Goal: Register for event/course: Register for event/course

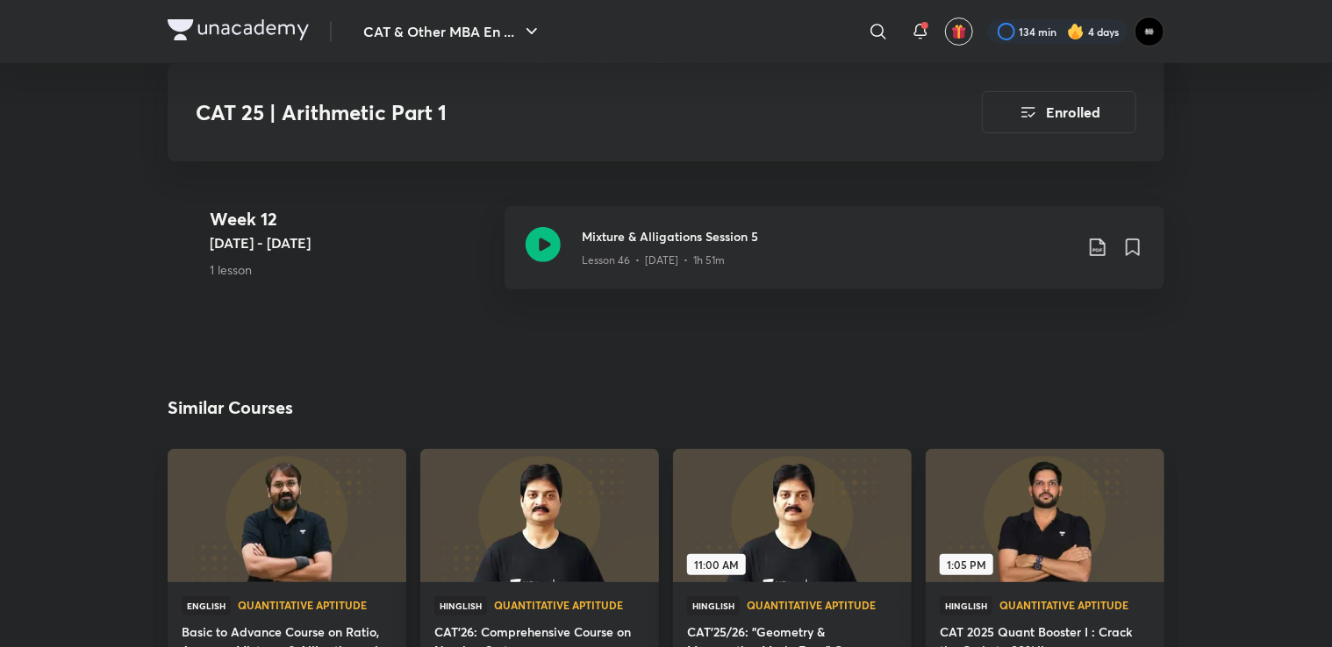
scroll to position [6579, 0]
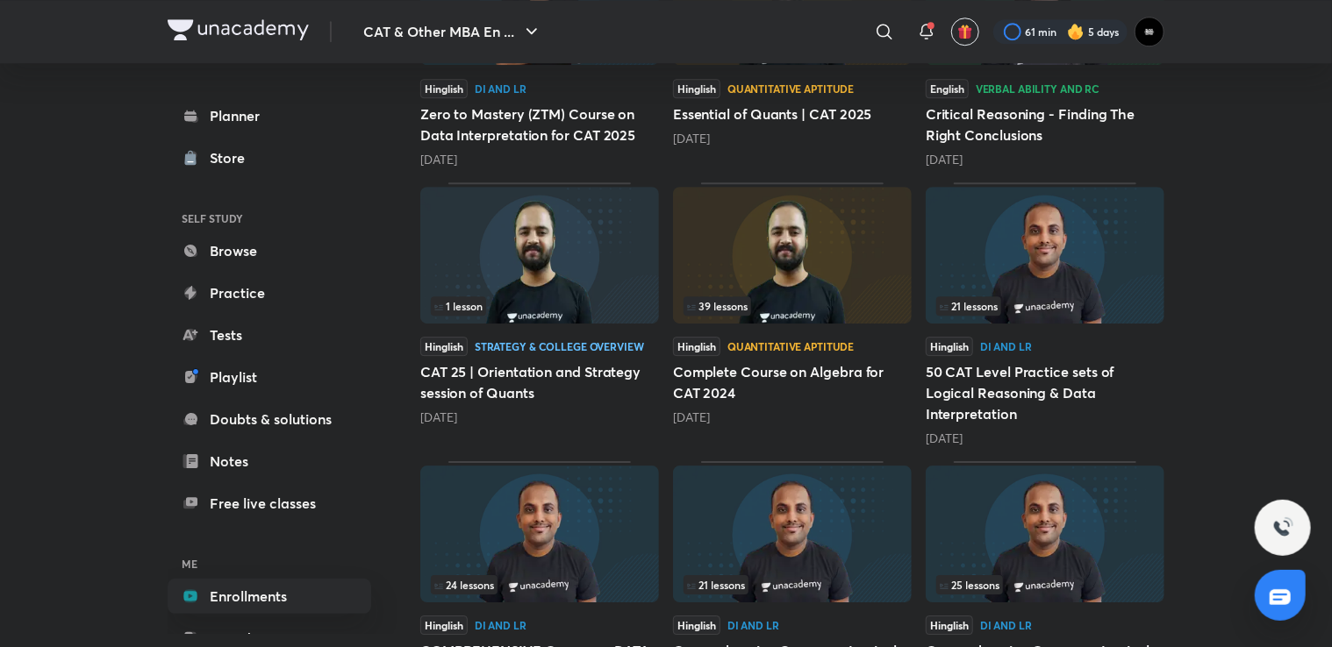
scroll to position [2544, 0]
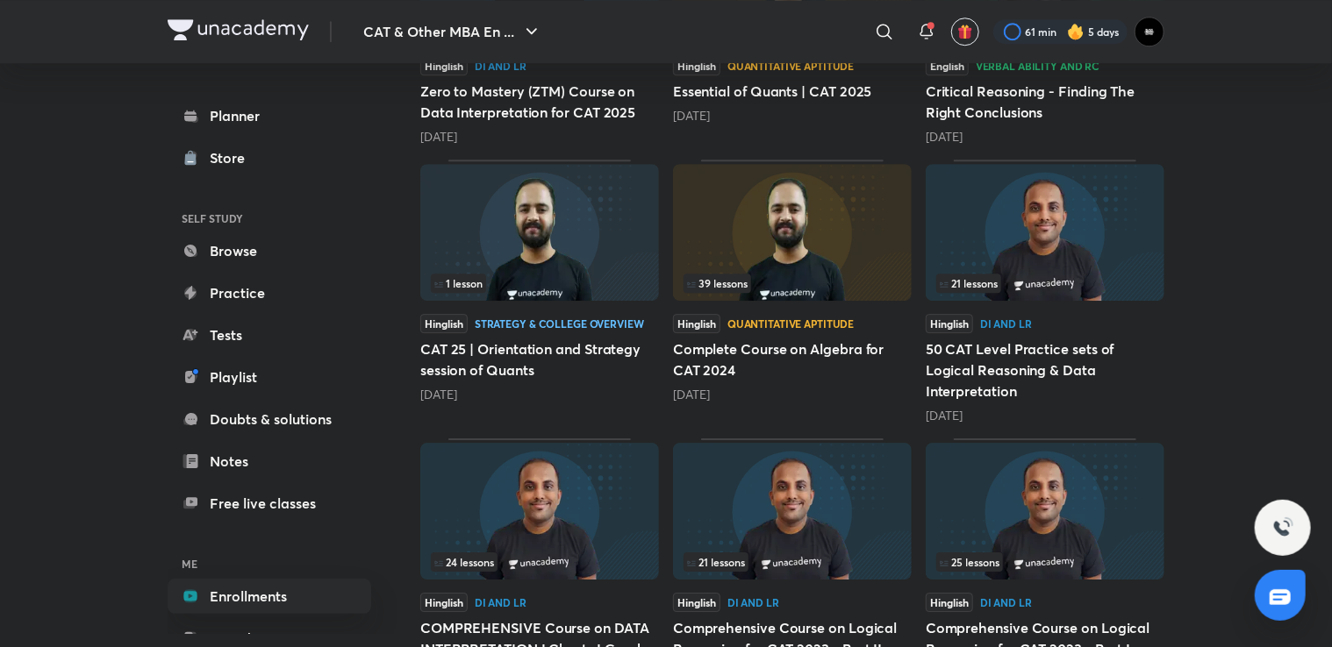
click at [818, 219] on img at bounding box center [792, 232] width 239 height 137
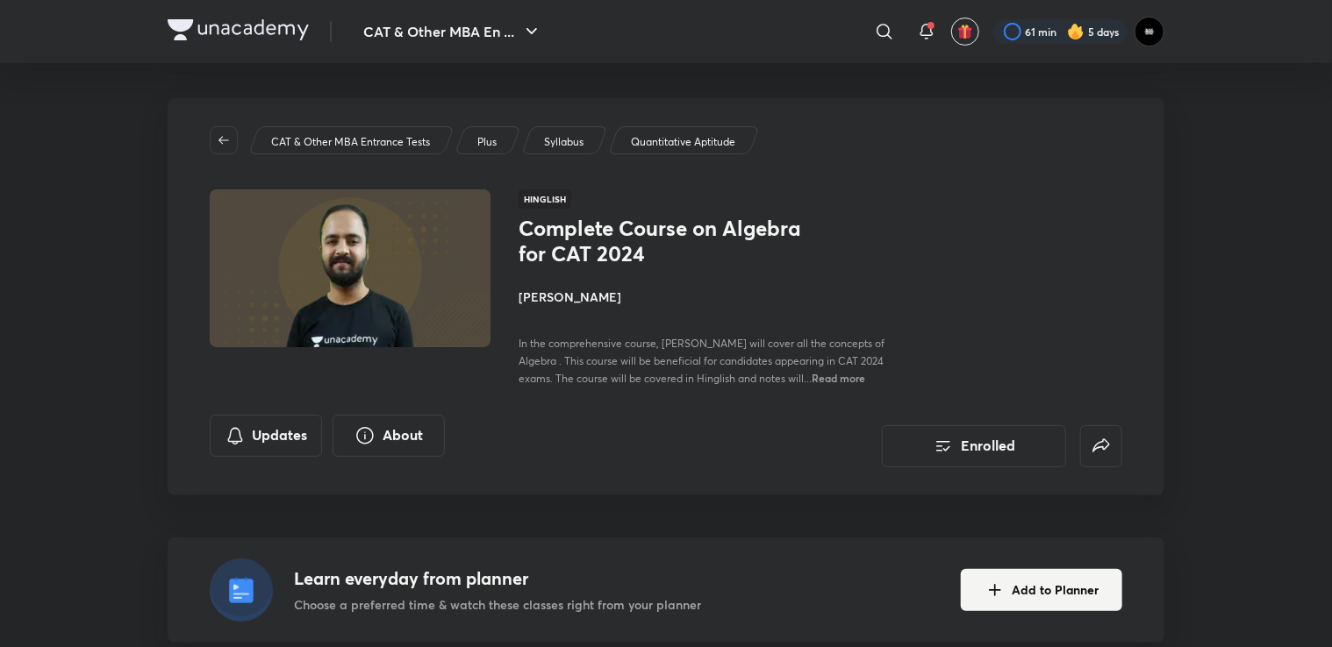
click at [573, 293] on h4 "[PERSON_NAME]" at bounding box center [714, 297] width 393 height 18
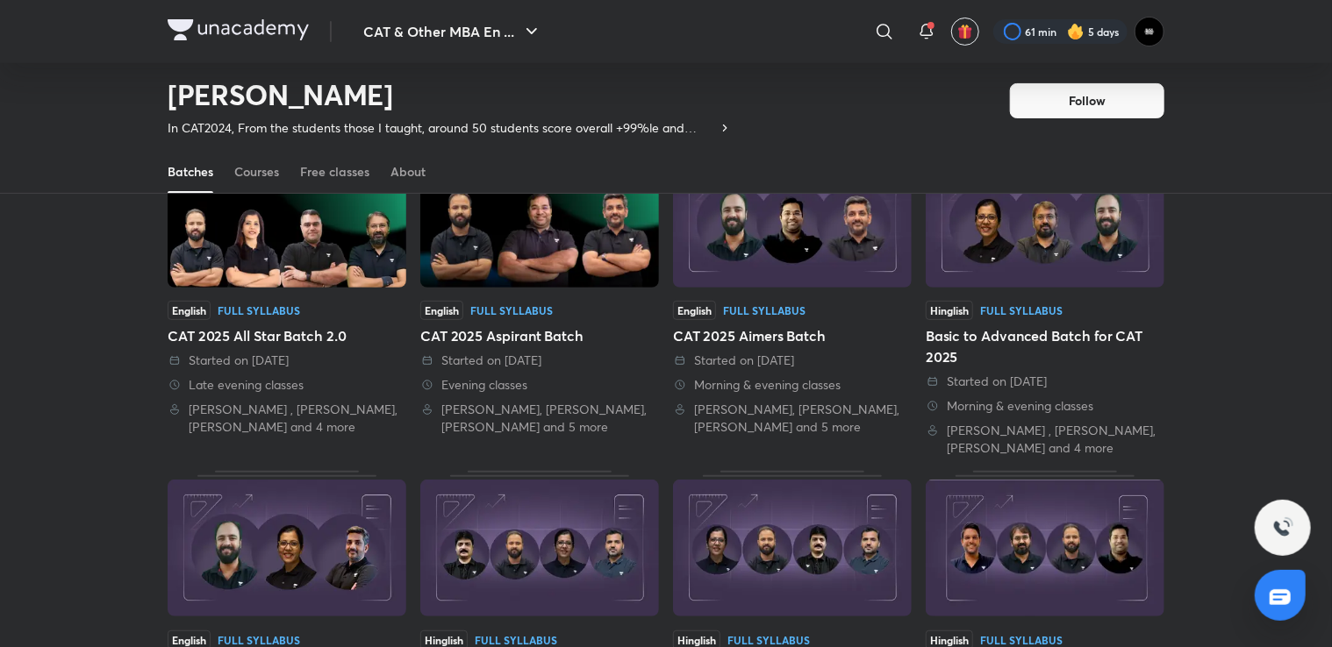
scroll to position [339, 0]
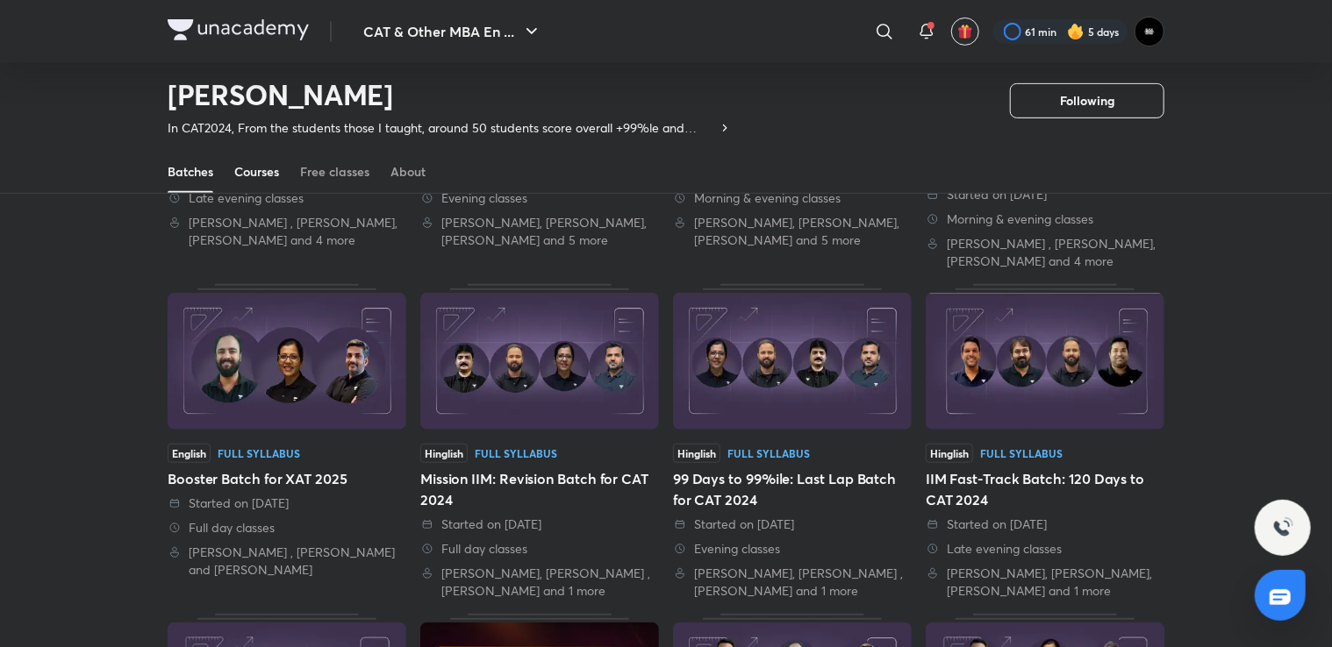
click at [270, 177] on div "Courses" at bounding box center [256, 172] width 45 height 18
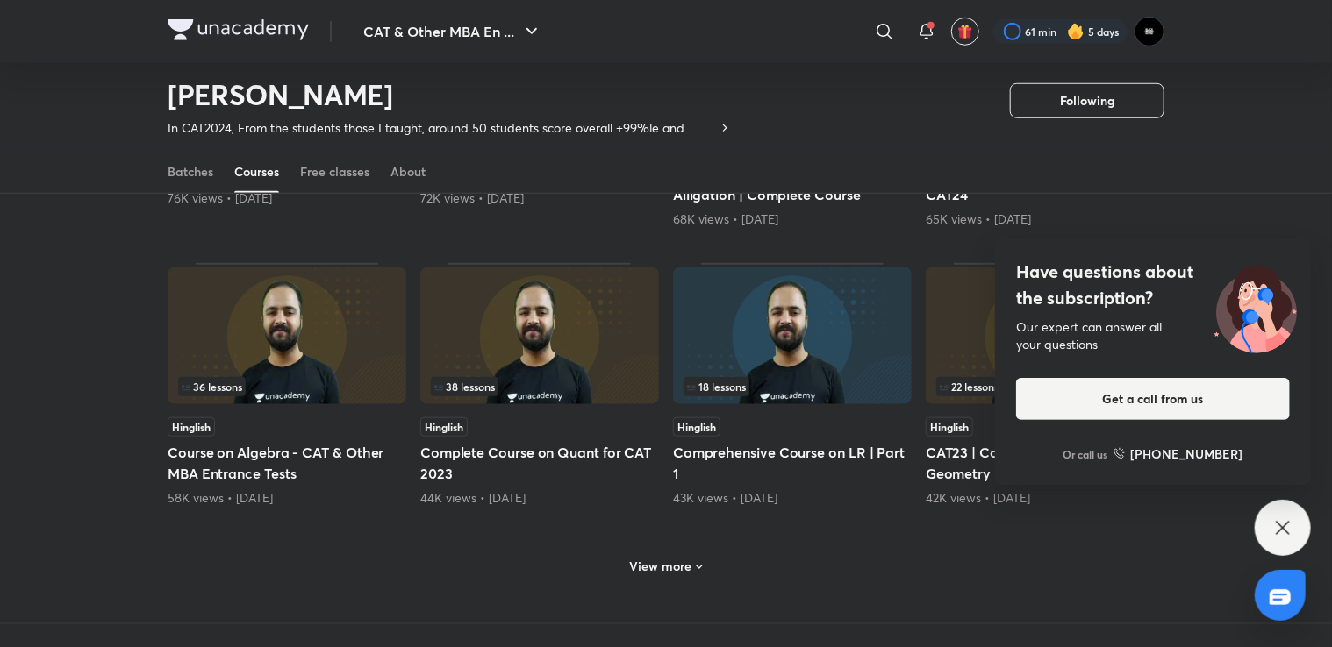
scroll to position [689, 0]
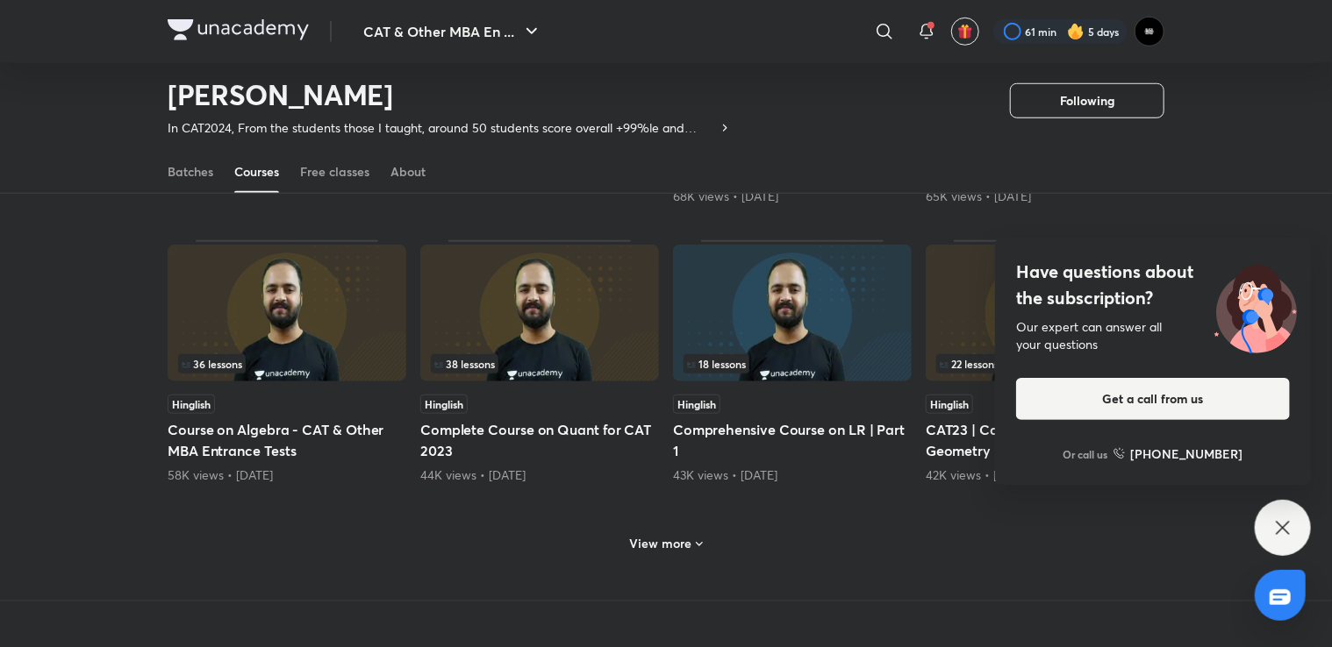
click at [1280, 524] on icon at bounding box center [1282, 528] width 21 height 21
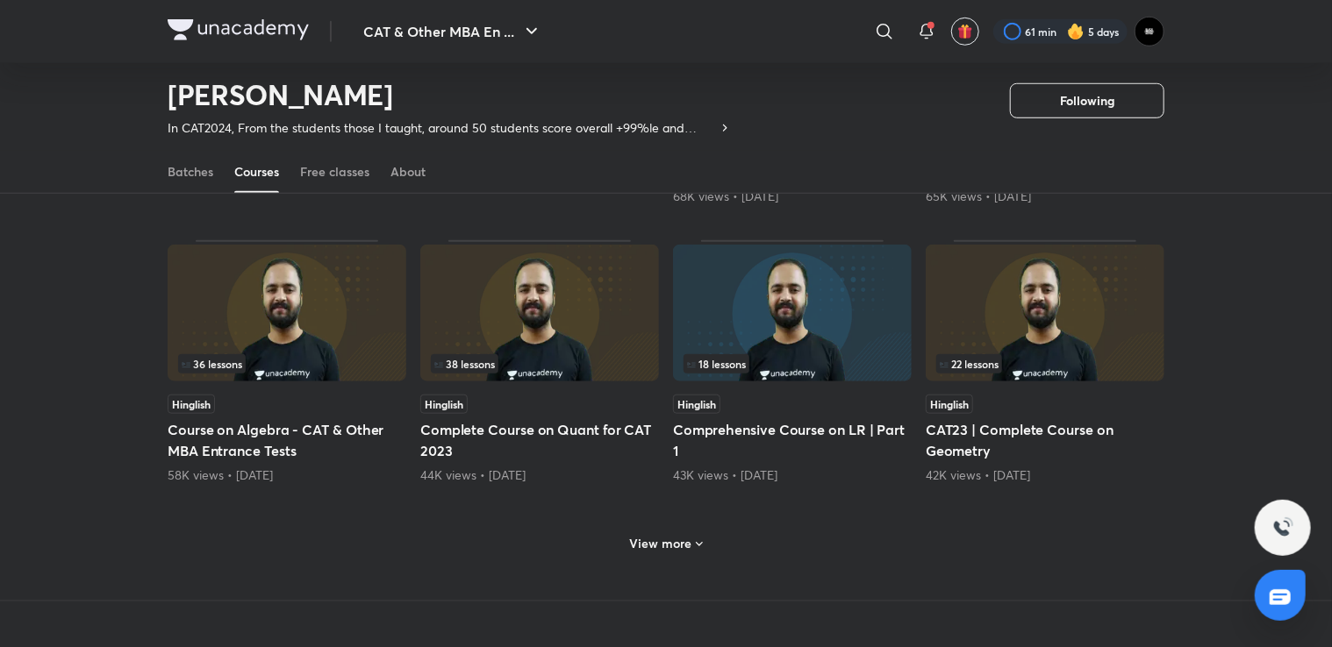
click at [1013, 292] on img at bounding box center [1044, 313] width 239 height 137
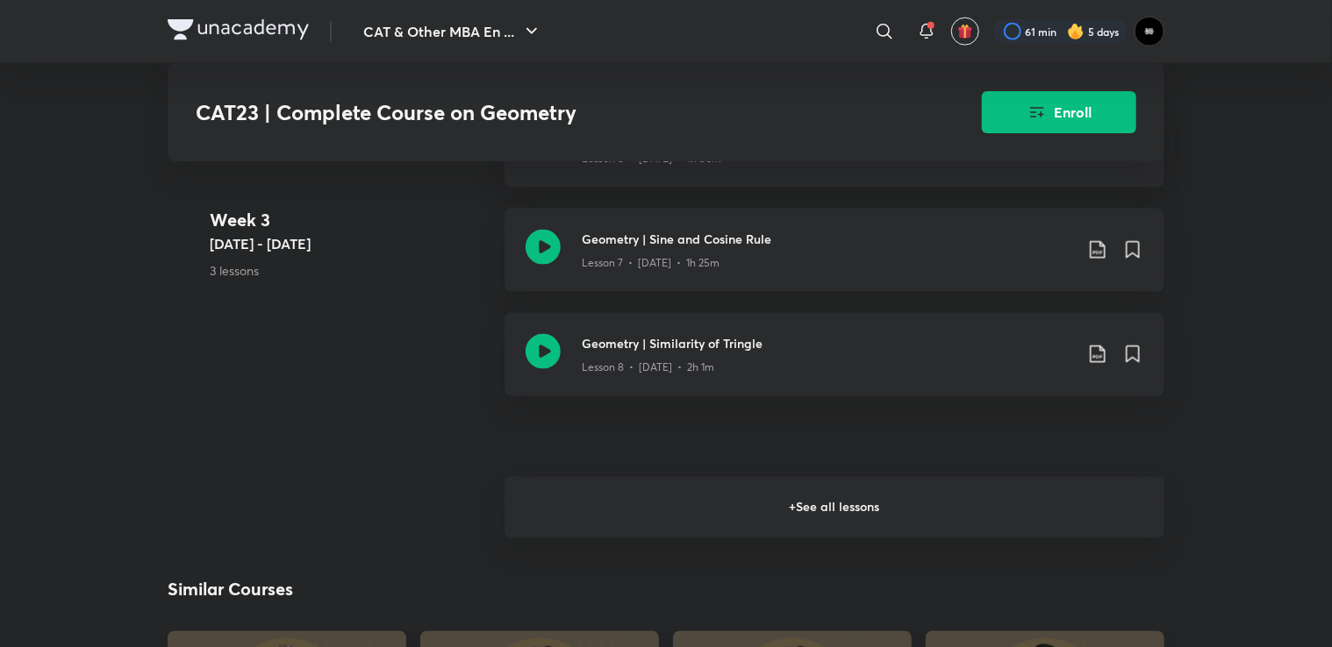
scroll to position [1316, 0]
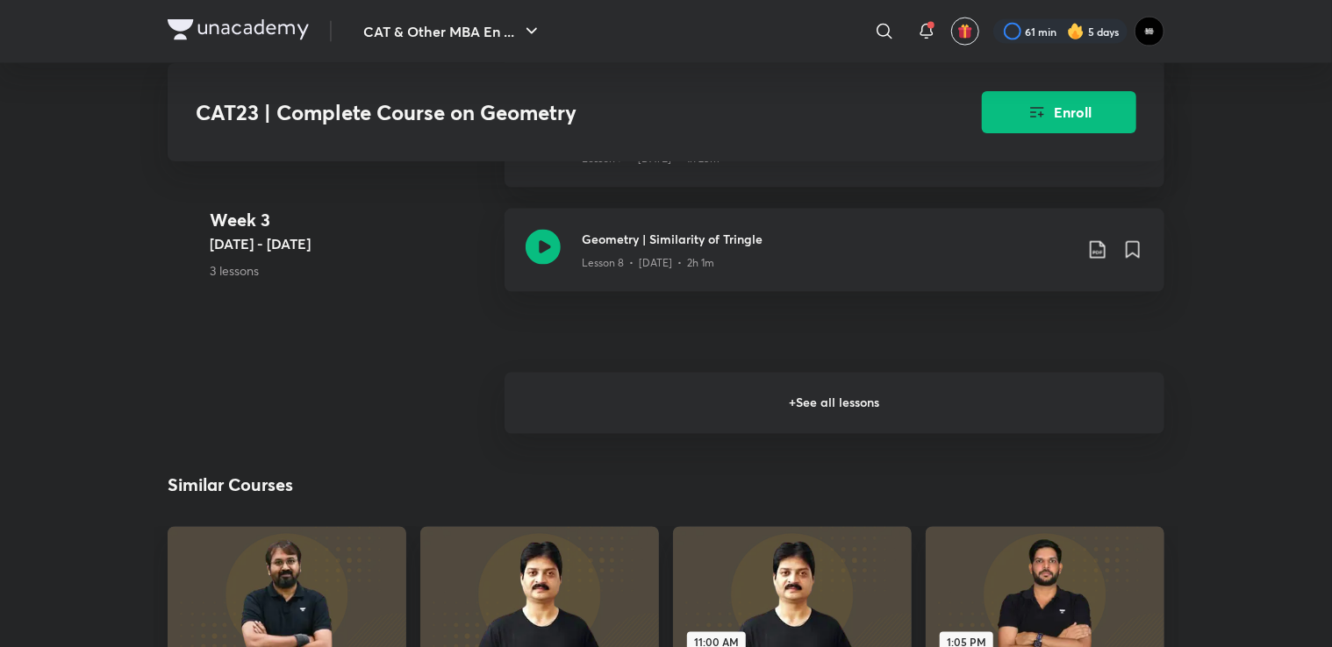
click at [685, 398] on h6 "+ See all lessons" at bounding box center [834, 403] width 660 height 61
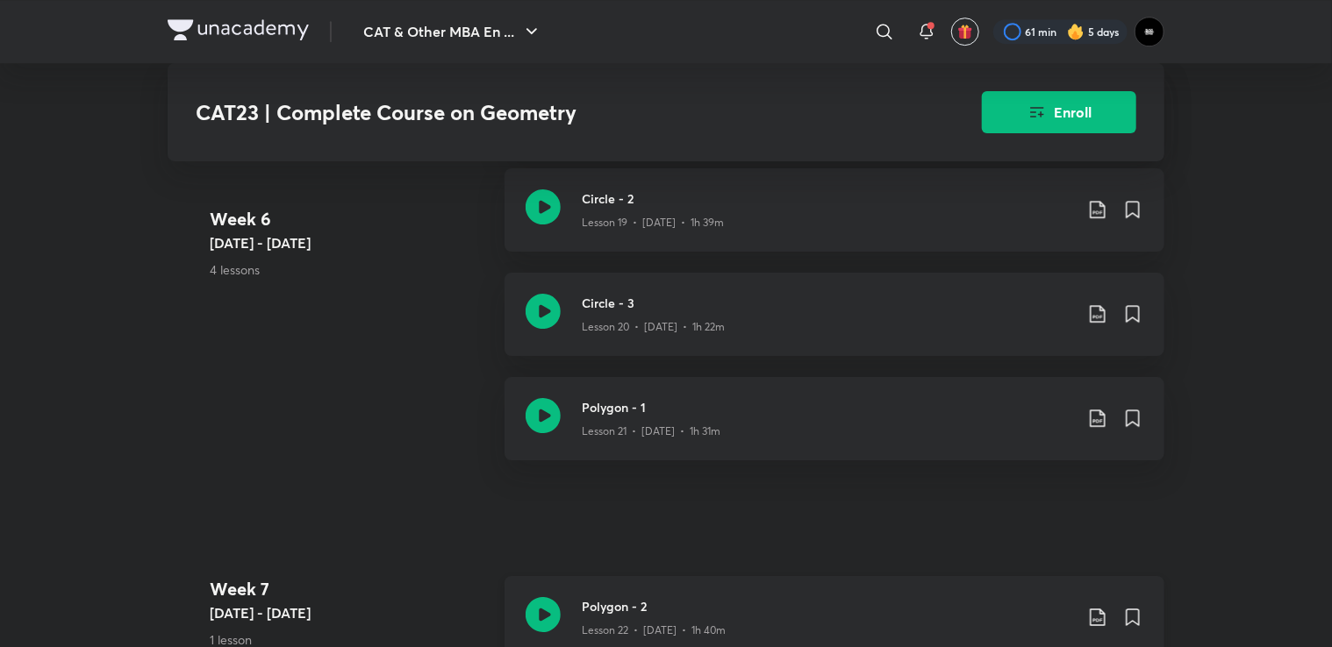
scroll to position [2544, 0]
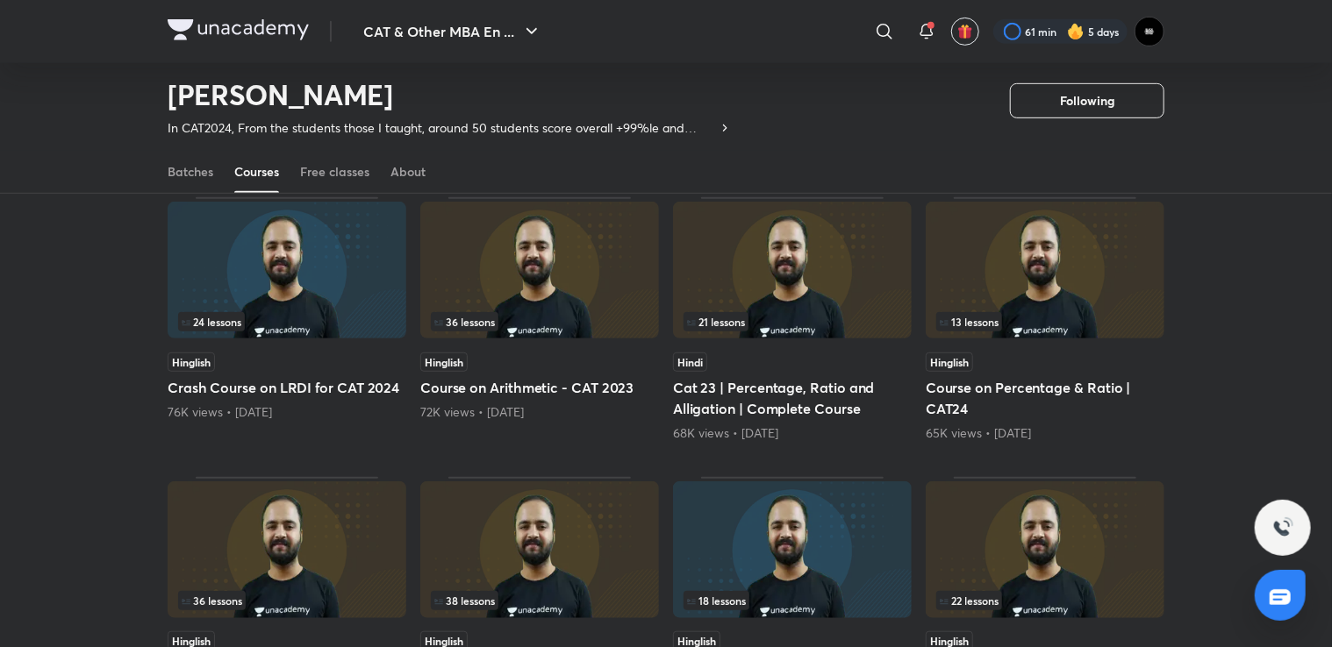
scroll to position [716, 0]
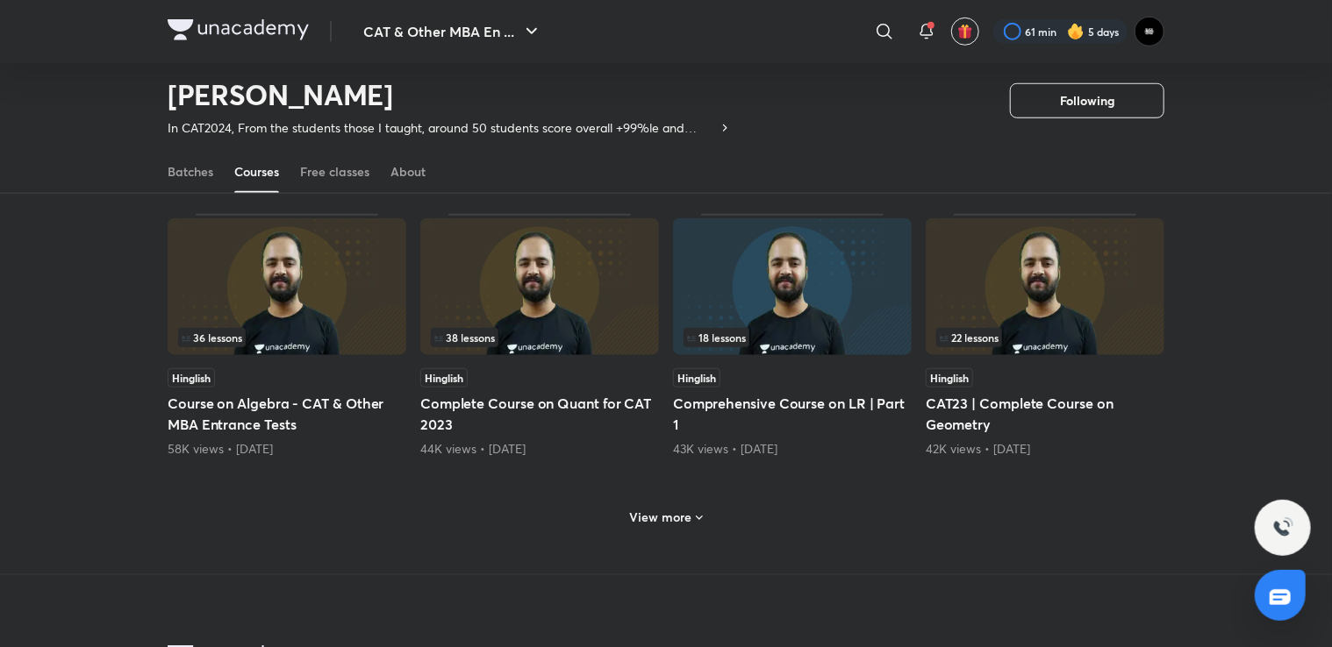
click at [692, 514] on icon at bounding box center [699, 518] width 14 height 14
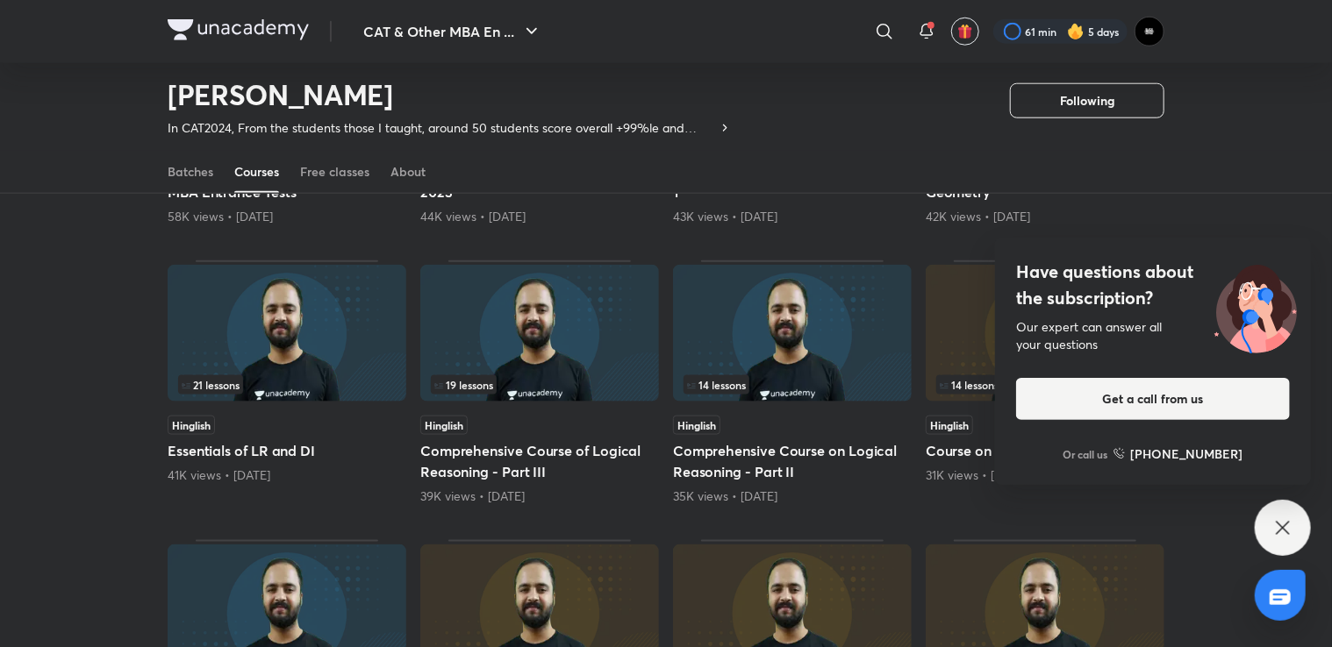
scroll to position [979, 0]
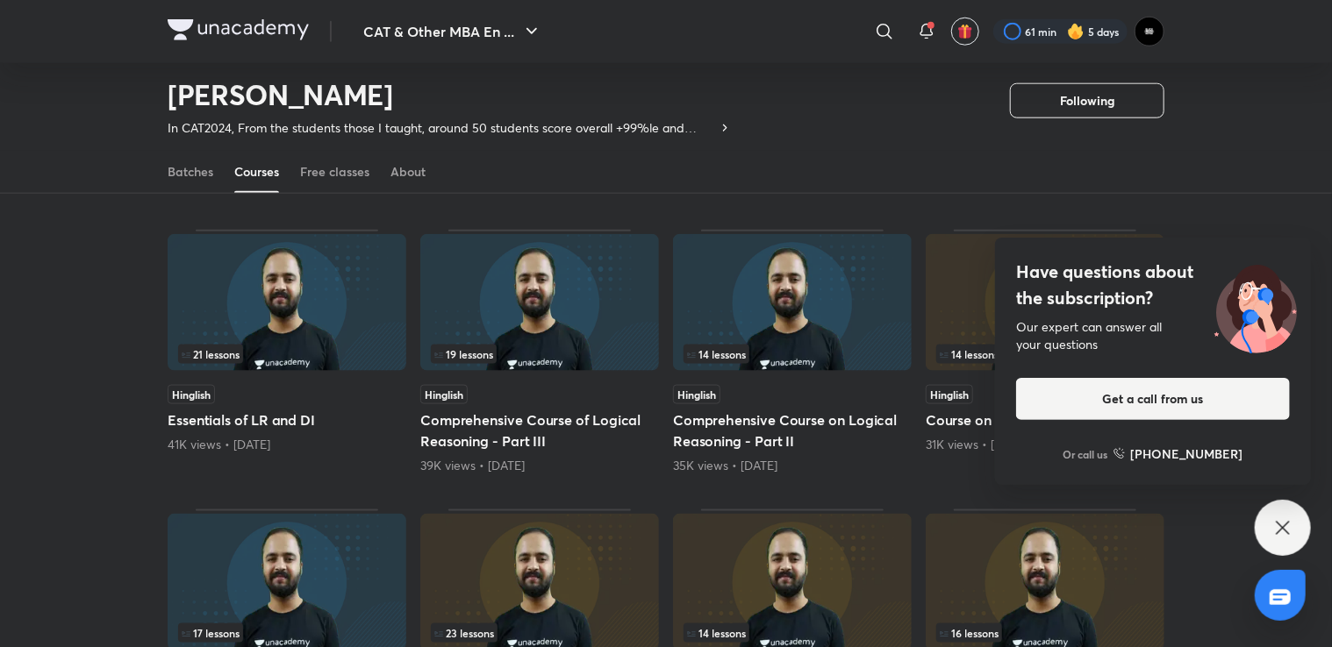
click at [1281, 519] on icon at bounding box center [1282, 528] width 21 height 21
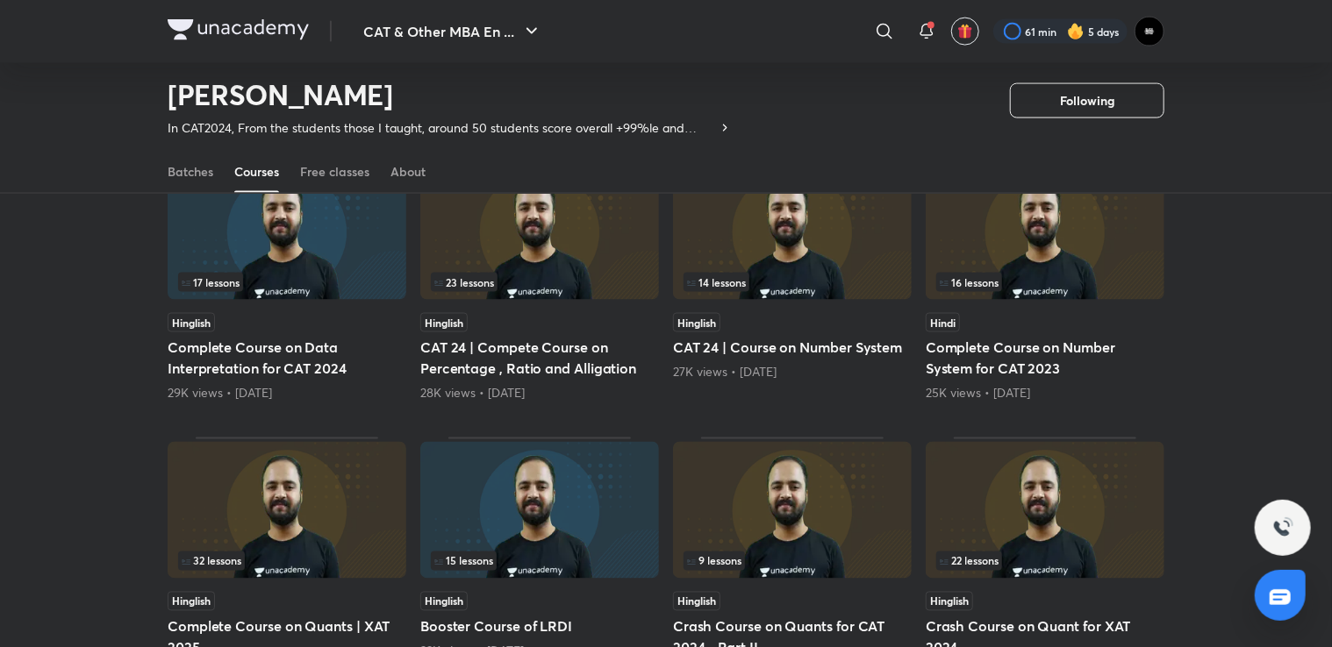
scroll to position [1505, 0]
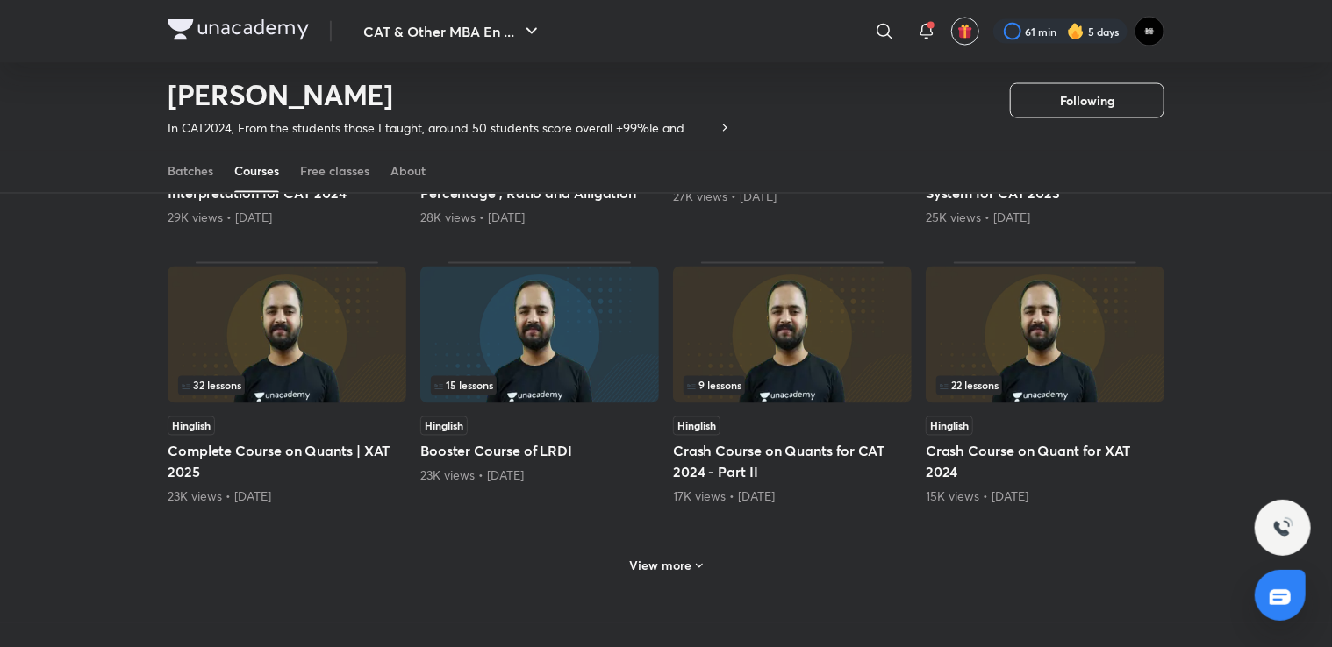
click at [673, 562] on h6 "View more" at bounding box center [661, 567] width 62 height 18
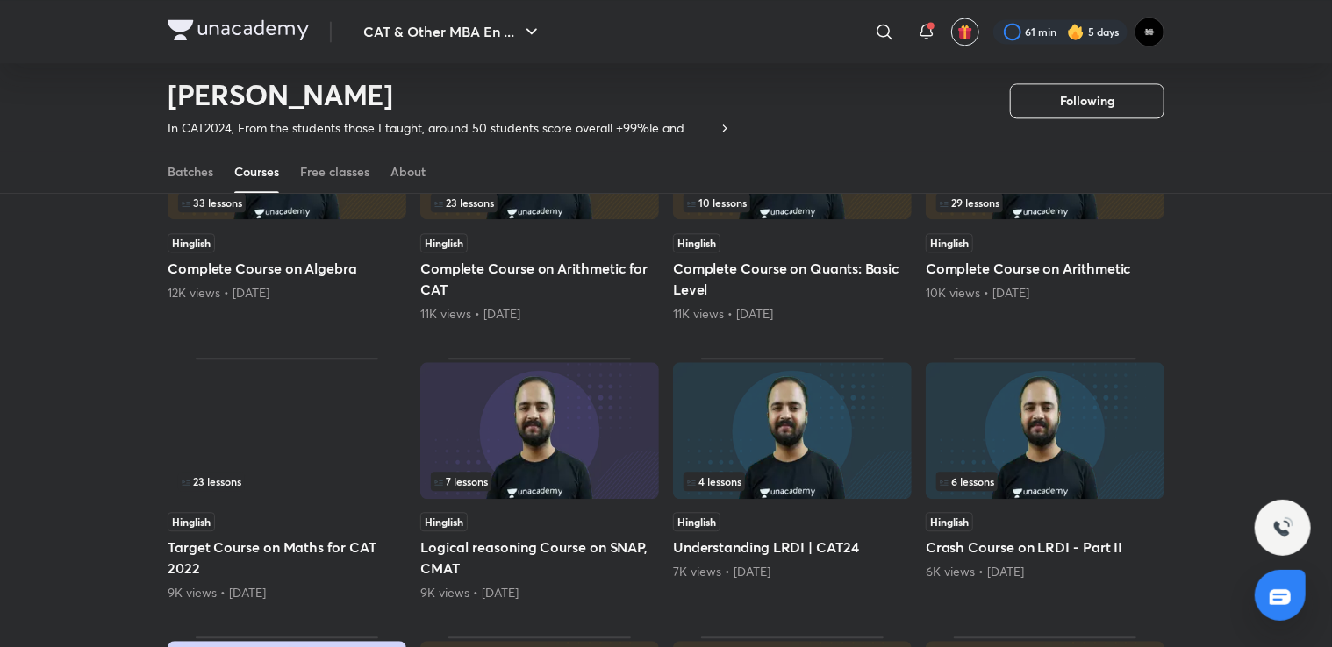
scroll to position [1856, 0]
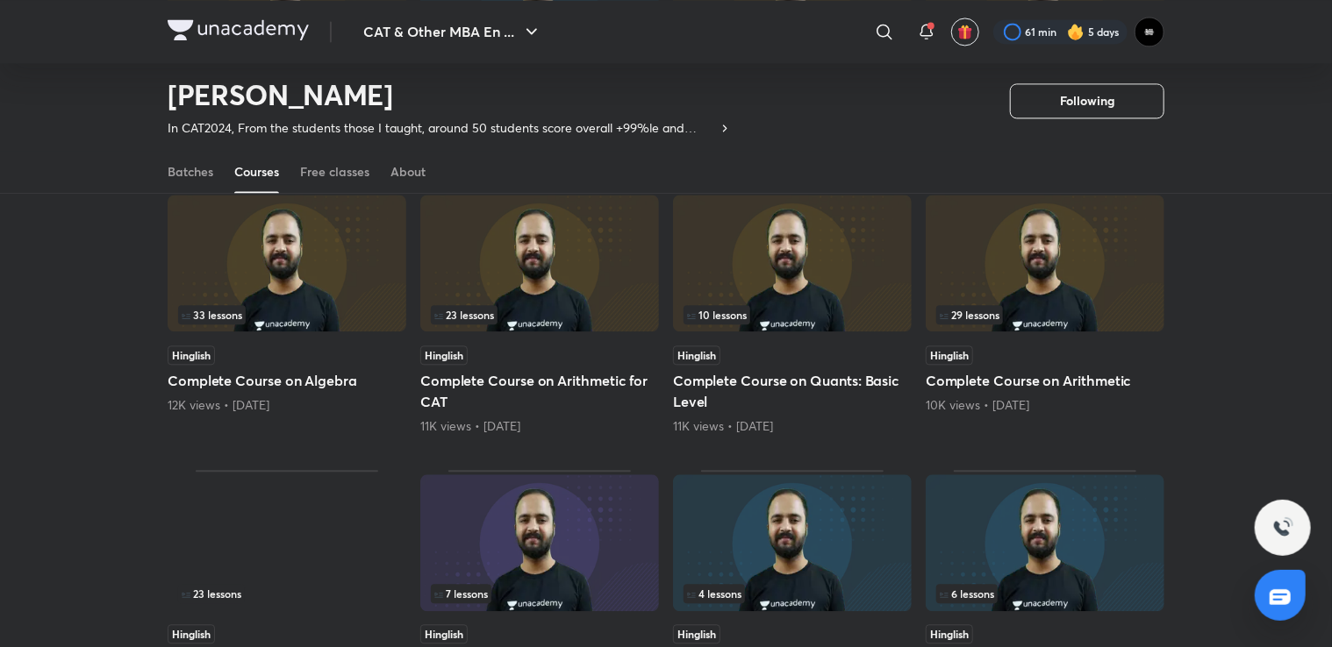
click at [355, 260] on img at bounding box center [287, 263] width 239 height 137
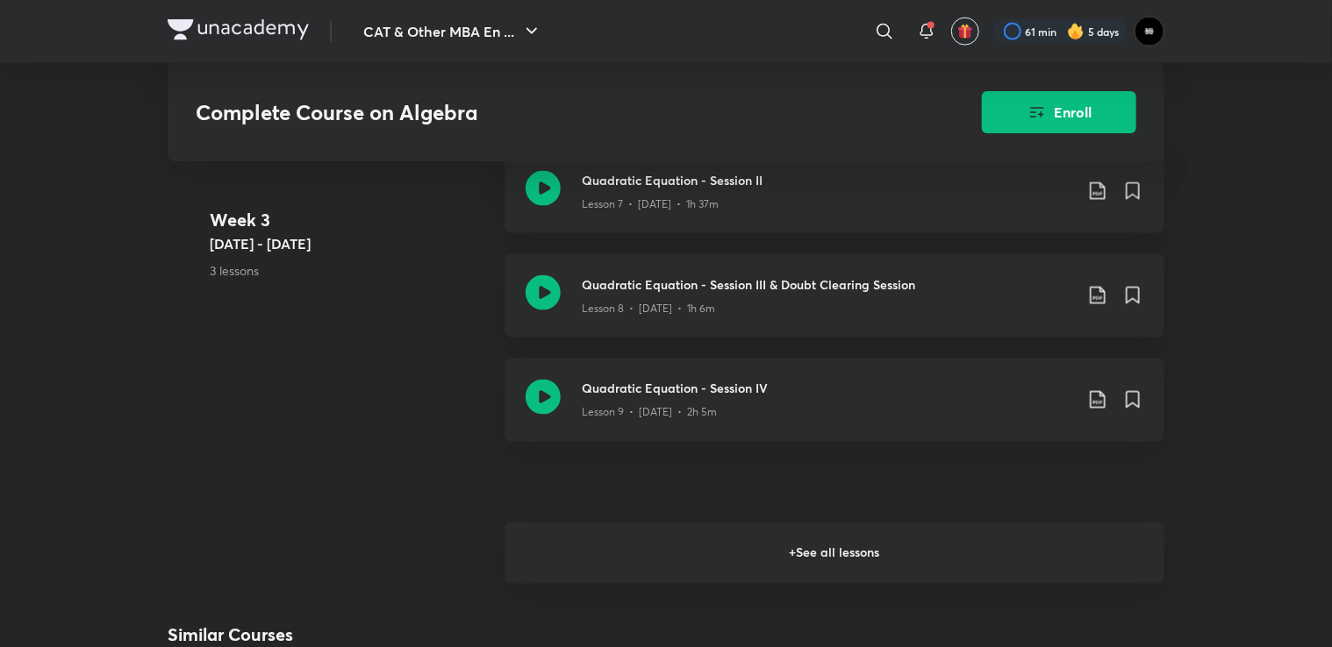
scroll to position [1404, 0]
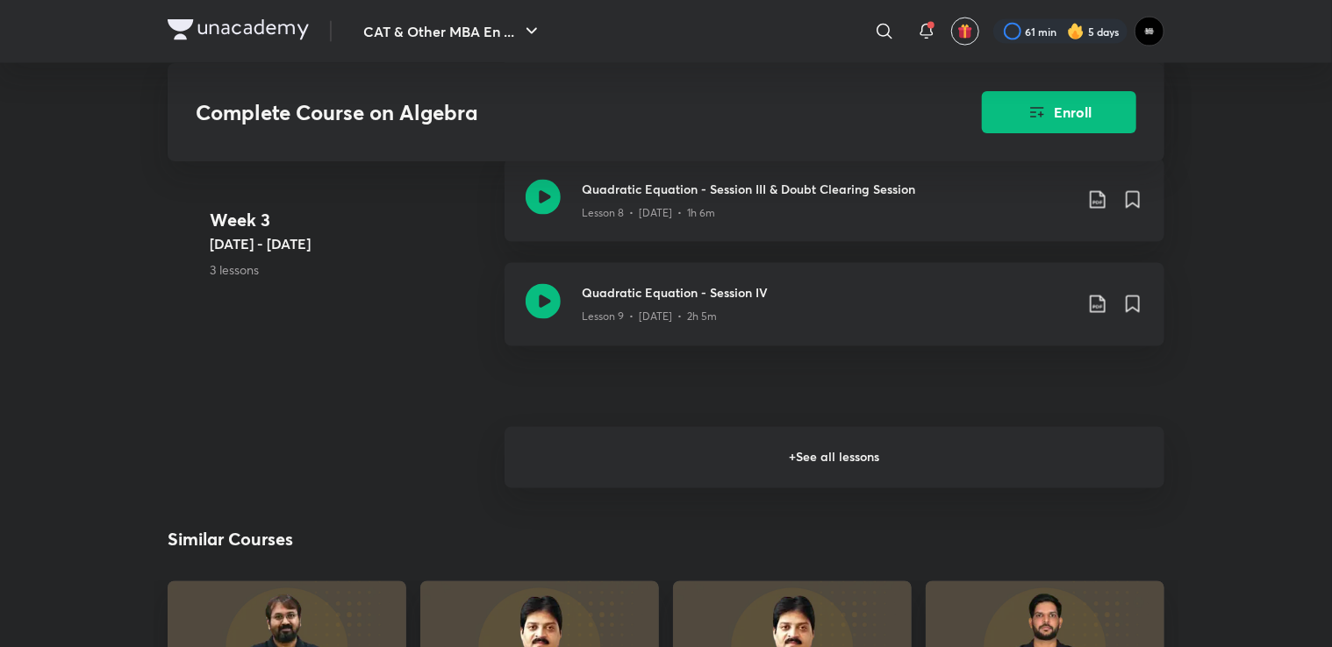
click at [568, 464] on h6 "+ See all lessons" at bounding box center [834, 457] width 660 height 61
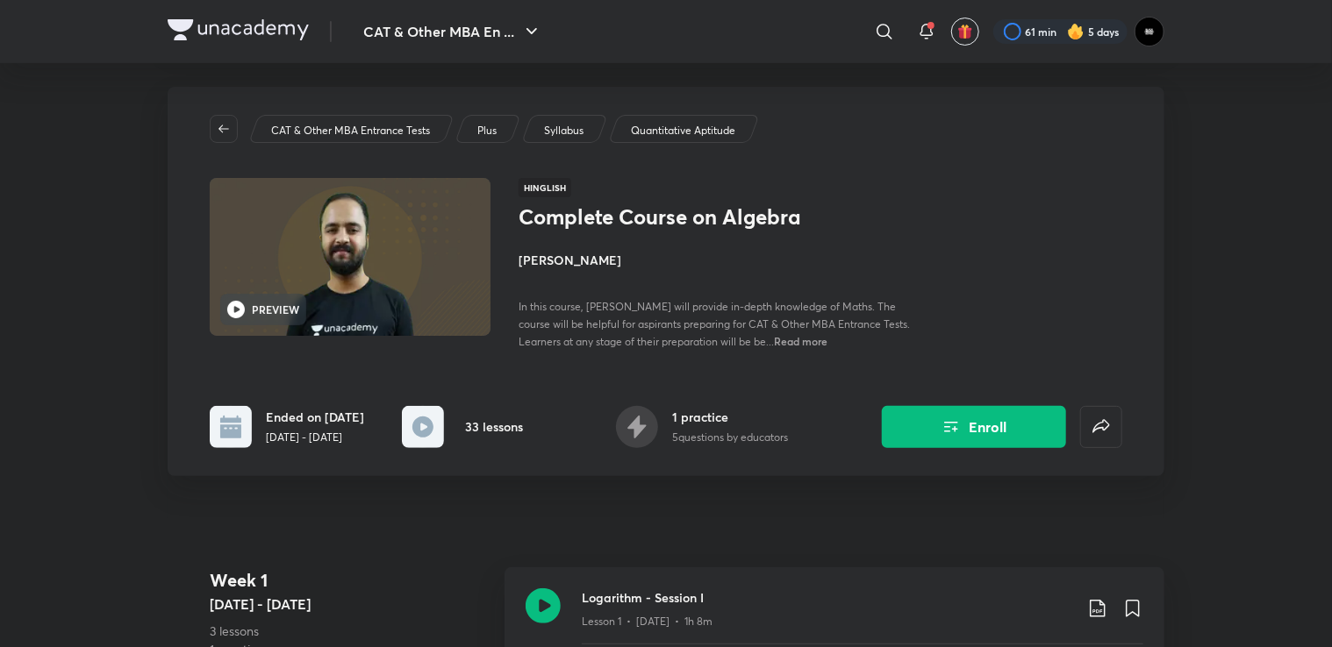
scroll to position [0, 0]
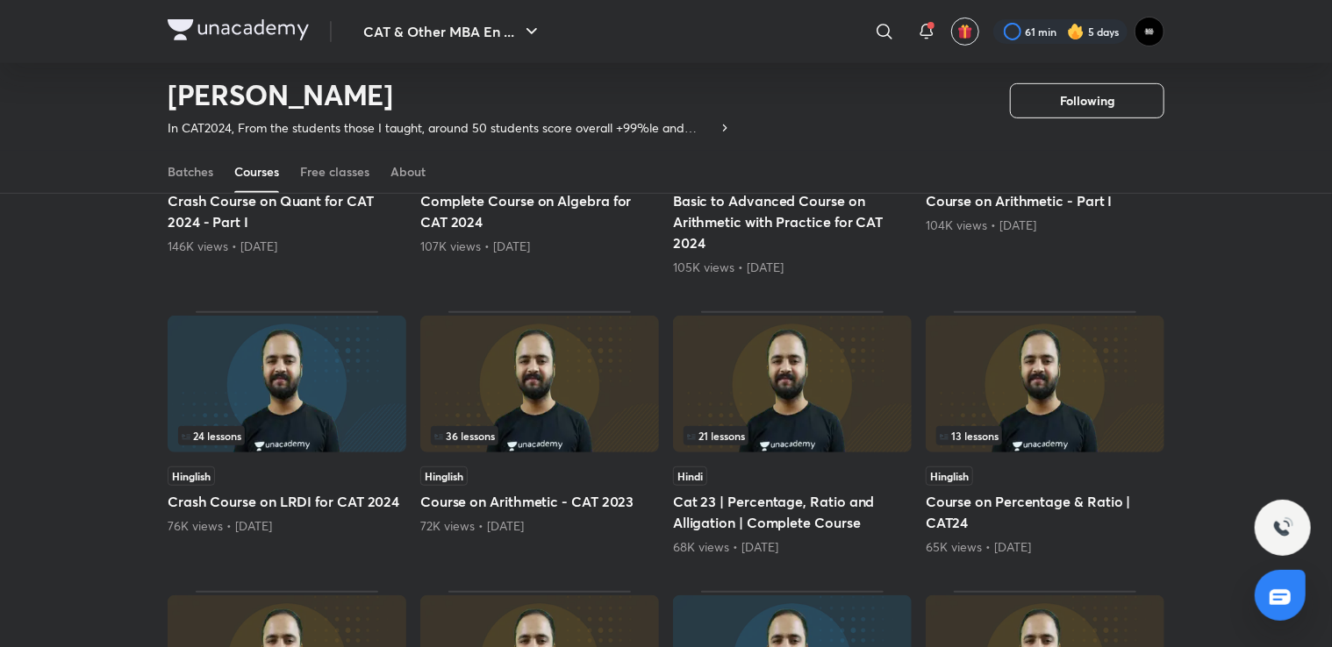
scroll to position [777, 0]
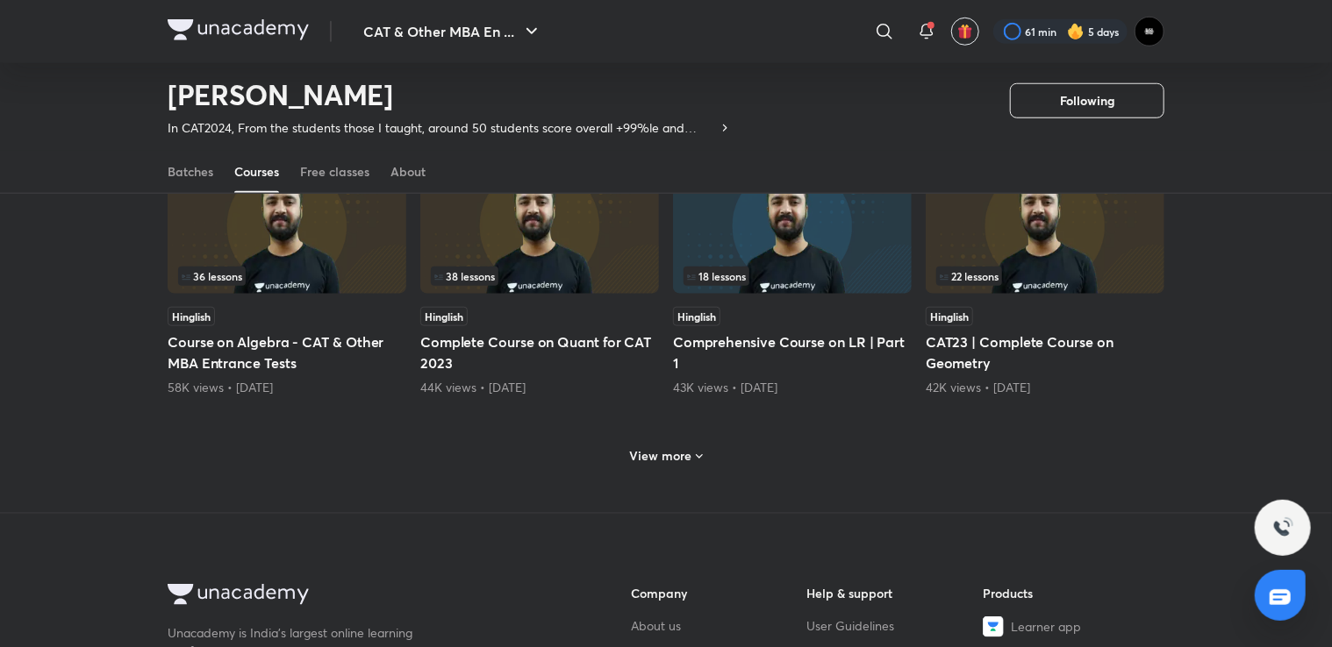
click at [651, 453] on h6 "View more" at bounding box center [661, 456] width 62 height 18
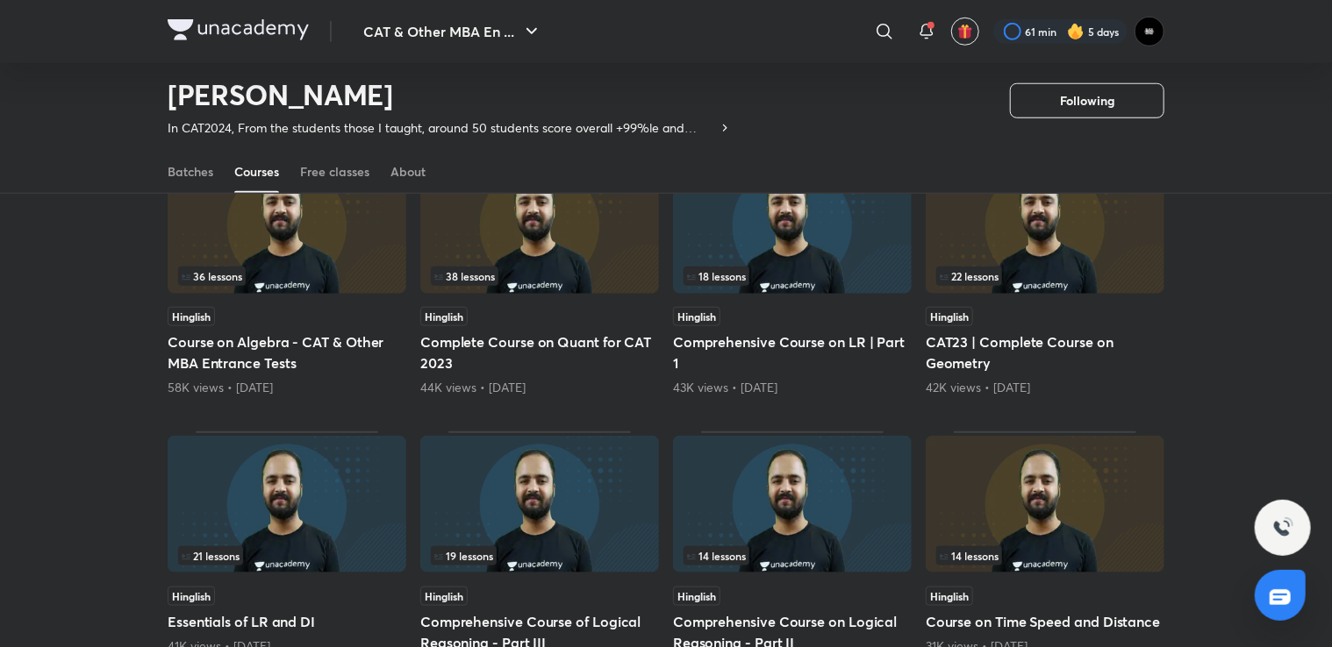
click at [316, 253] on img at bounding box center [287, 225] width 239 height 137
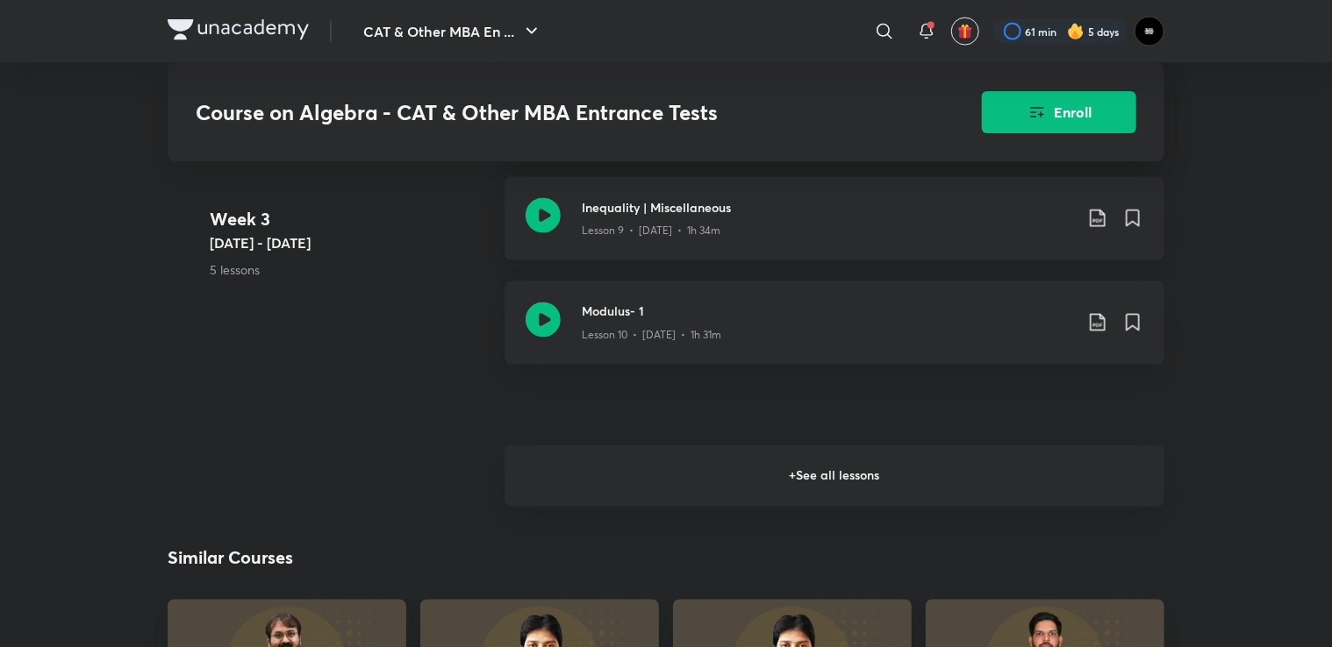
scroll to position [1491, 0]
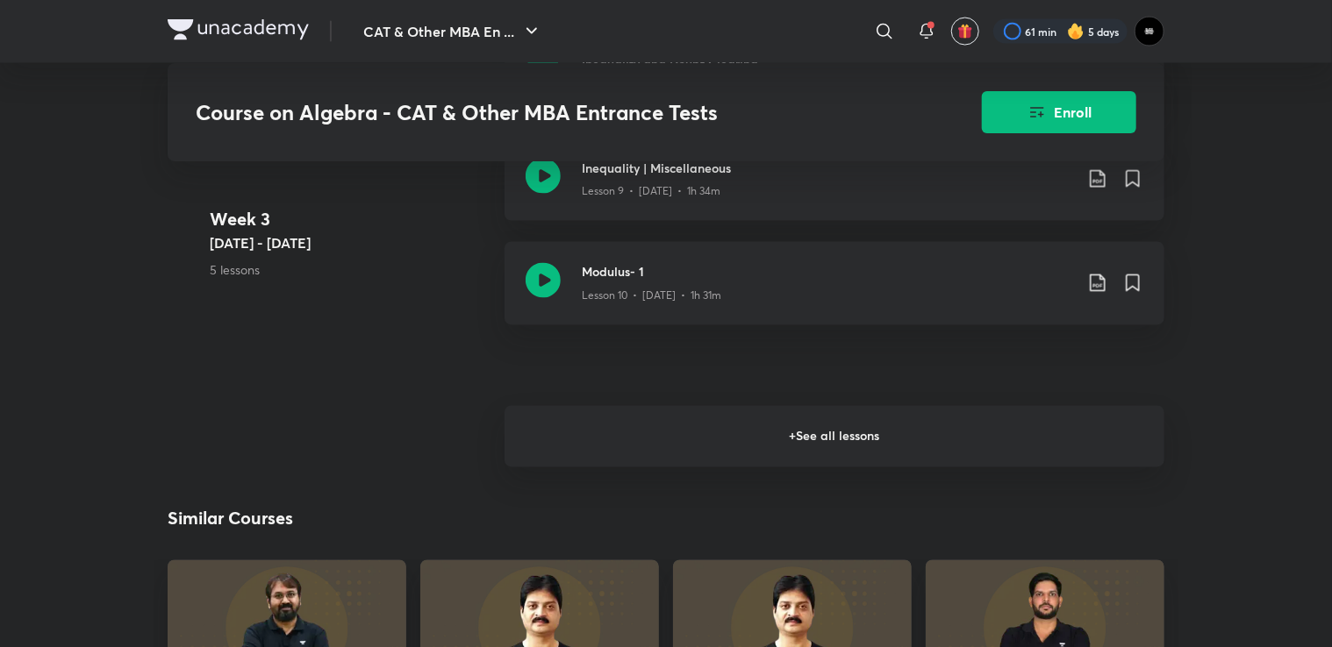
drag, startPoint x: 609, startPoint y: 433, endPoint x: 577, endPoint y: 412, distance: 38.0
click at [609, 433] on h6 "+ See all lessons" at bounding box center [834, 436] width 660 height 61
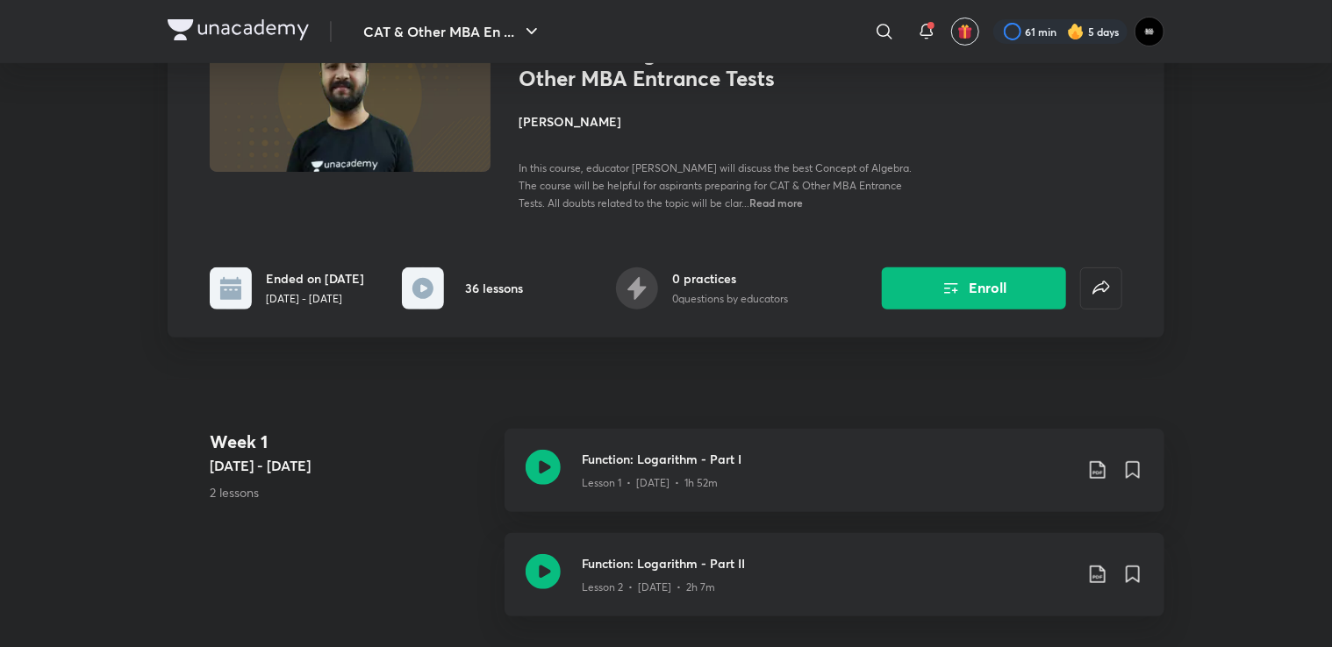
scroll to position [0, 0]
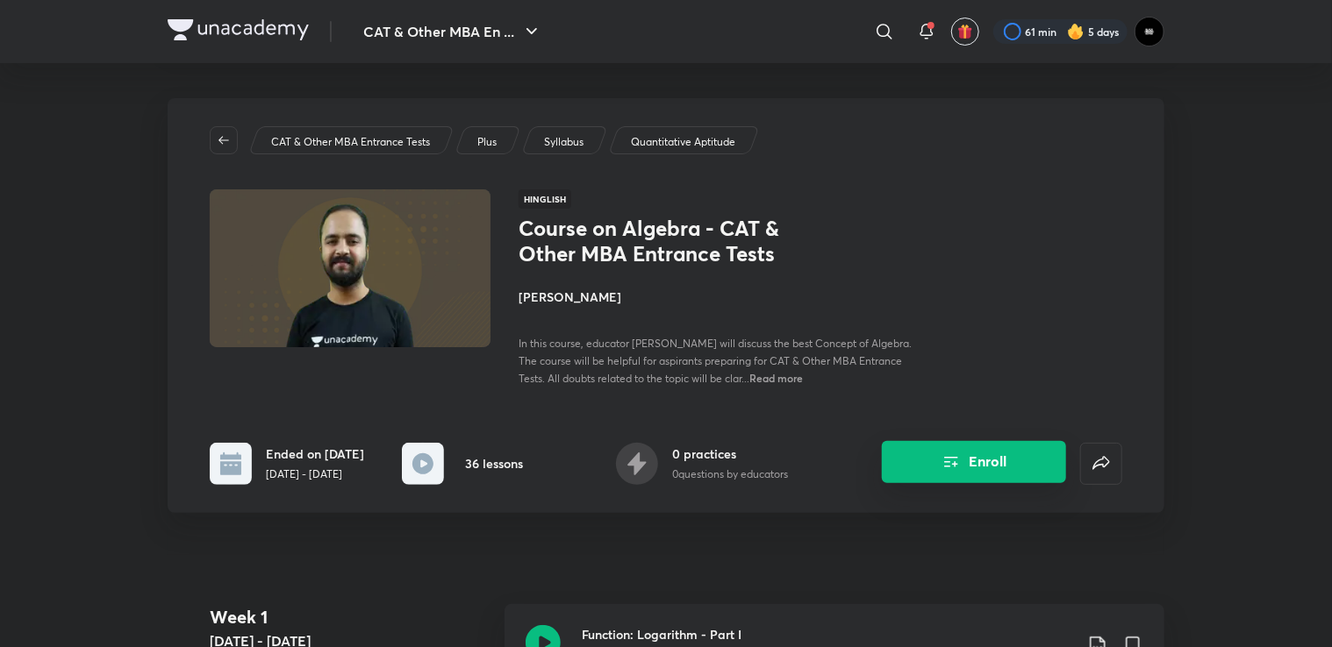
click at [920, 459] on button "Enroll" at bounding box center [974, 462] width 184 height 42
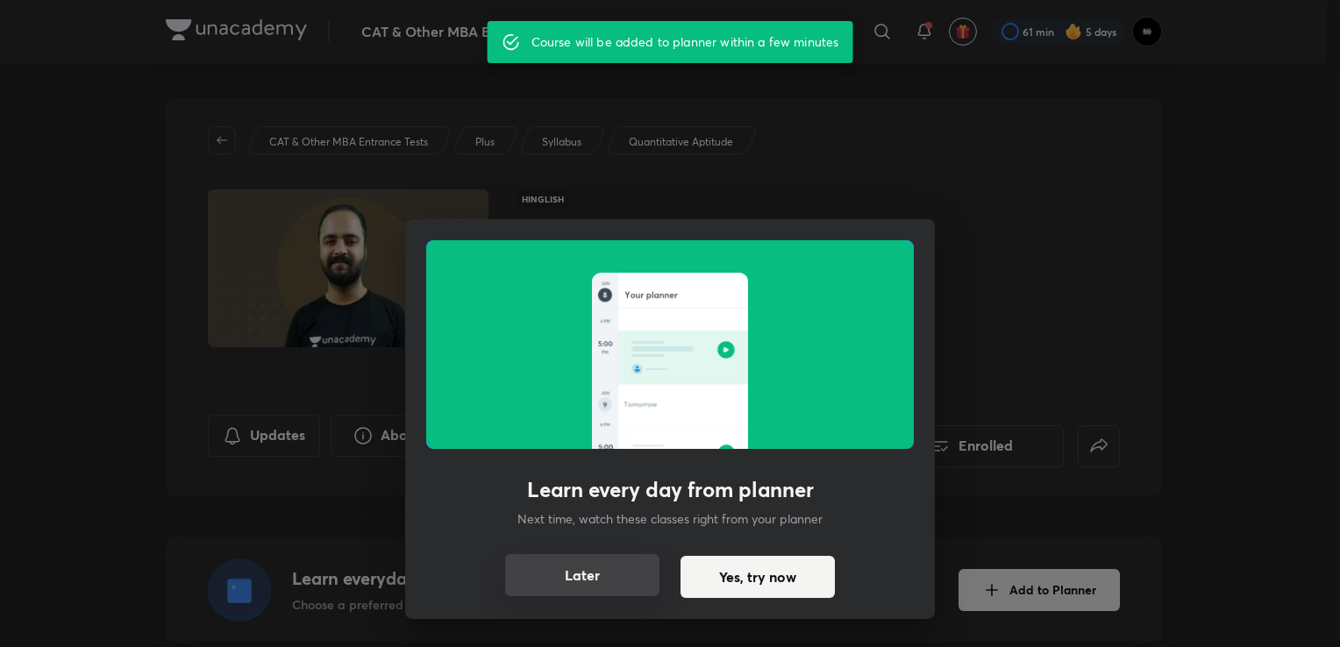
click at [642, 572] on button "Later" at bounding box center [582, 575] width 154 height 42
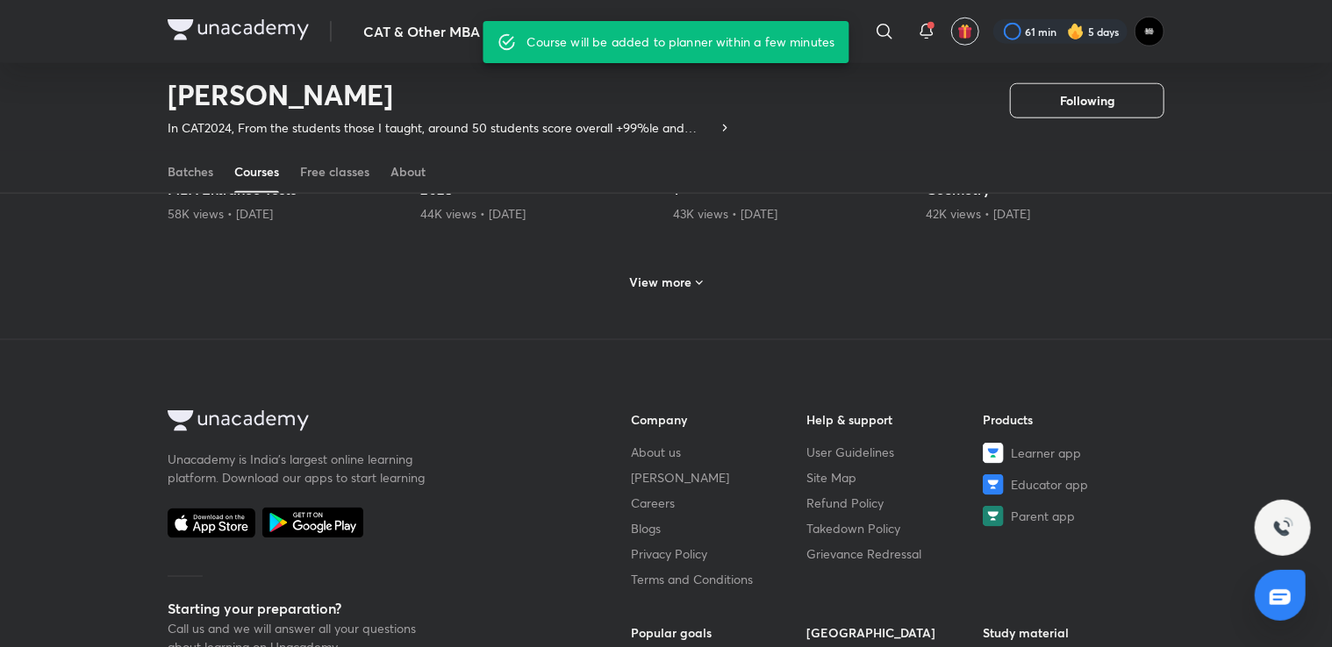
scroll to position [953, 0]
click at [671, 277] on h6 "View more" at bounding box center [661, 281] width 62 height 18
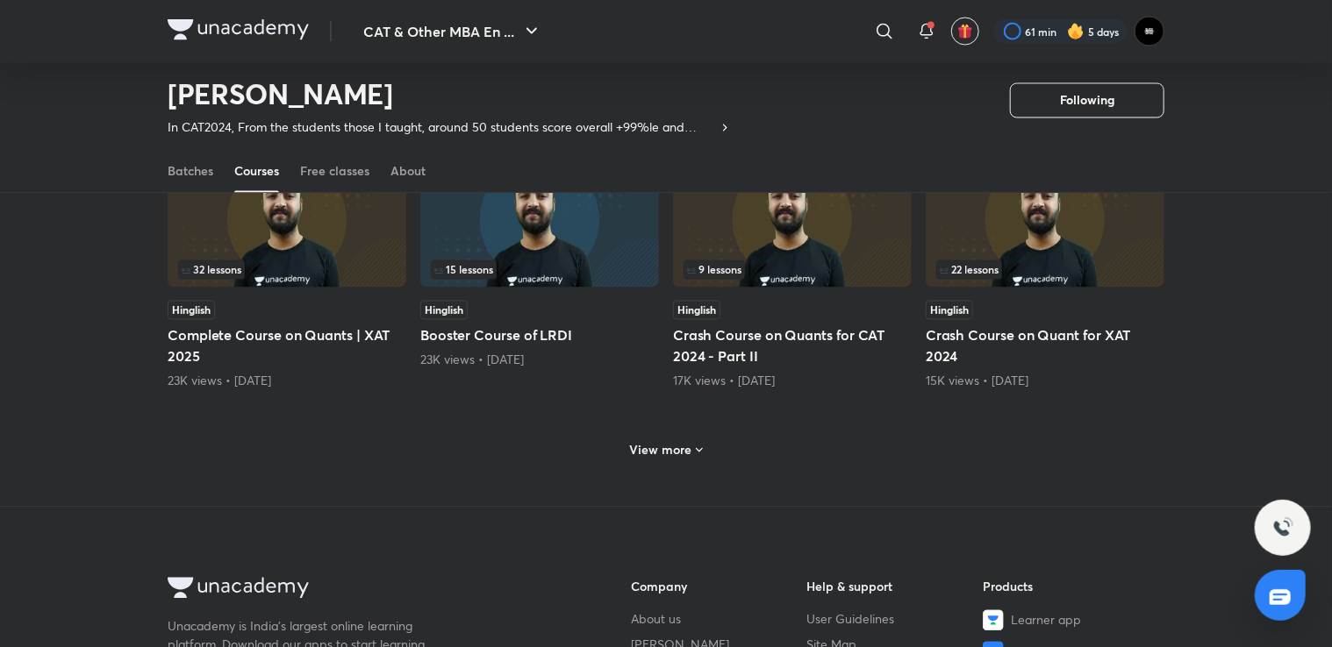
scroll to position [1654, 0]
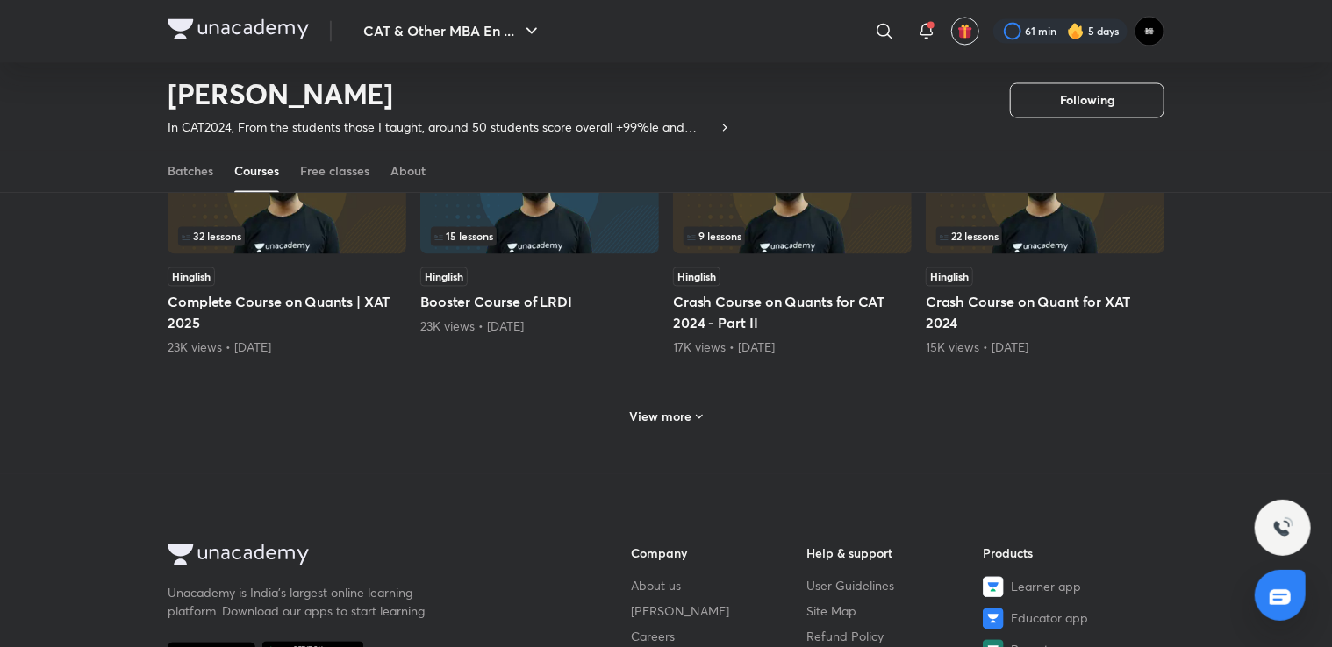
click at [681, 411] on h6 "View more" at bounding box center [661, 418] width 62 height 18
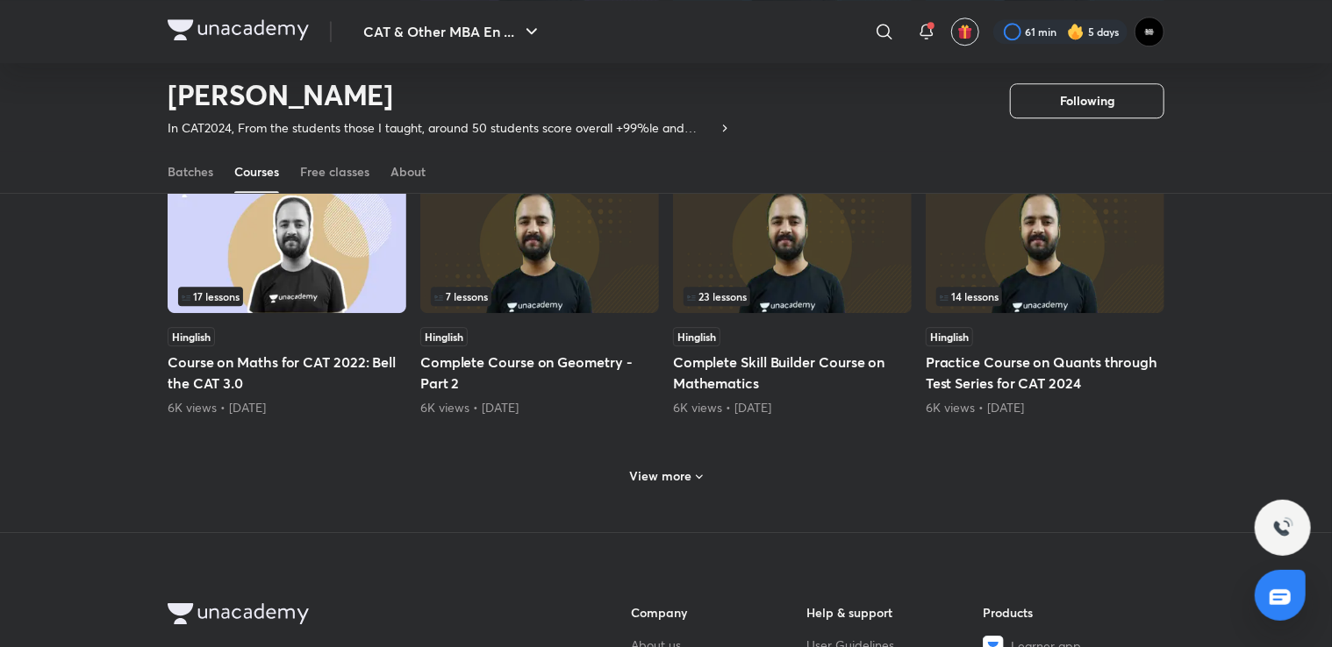
scroll to position [2532, 0]
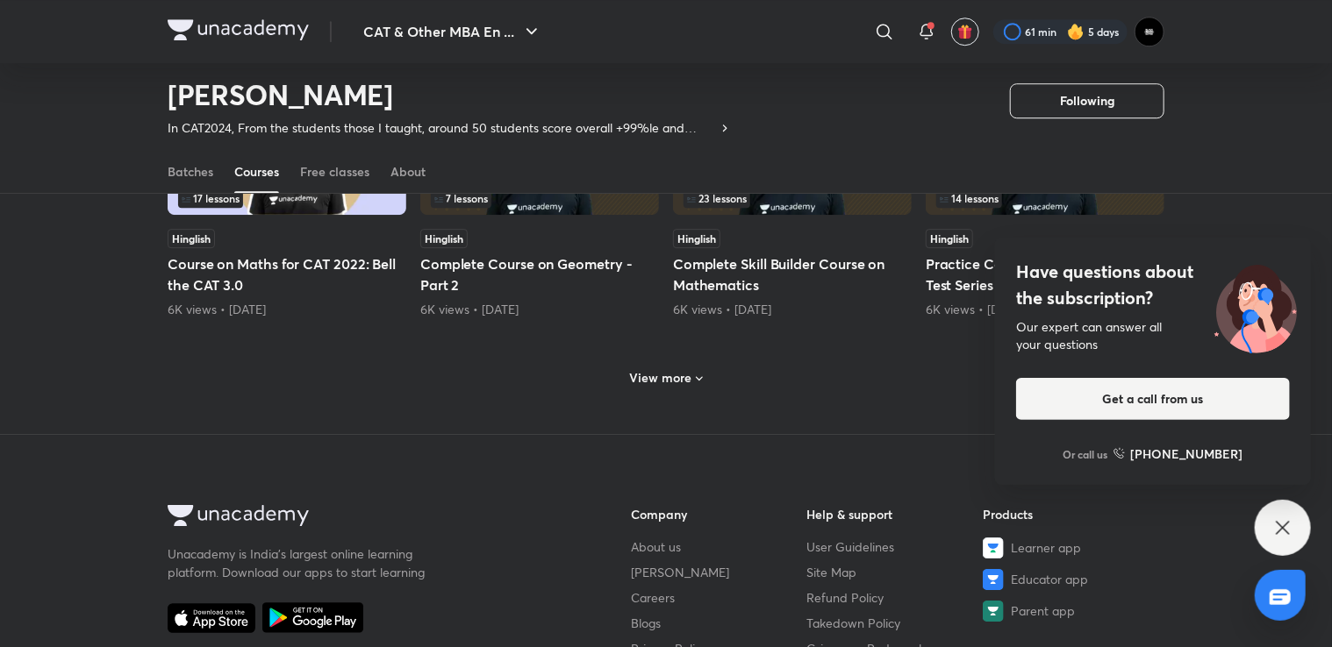
click at [642, 373] on h6 "View more" at bounding box center [661, 378] width 62 height 18
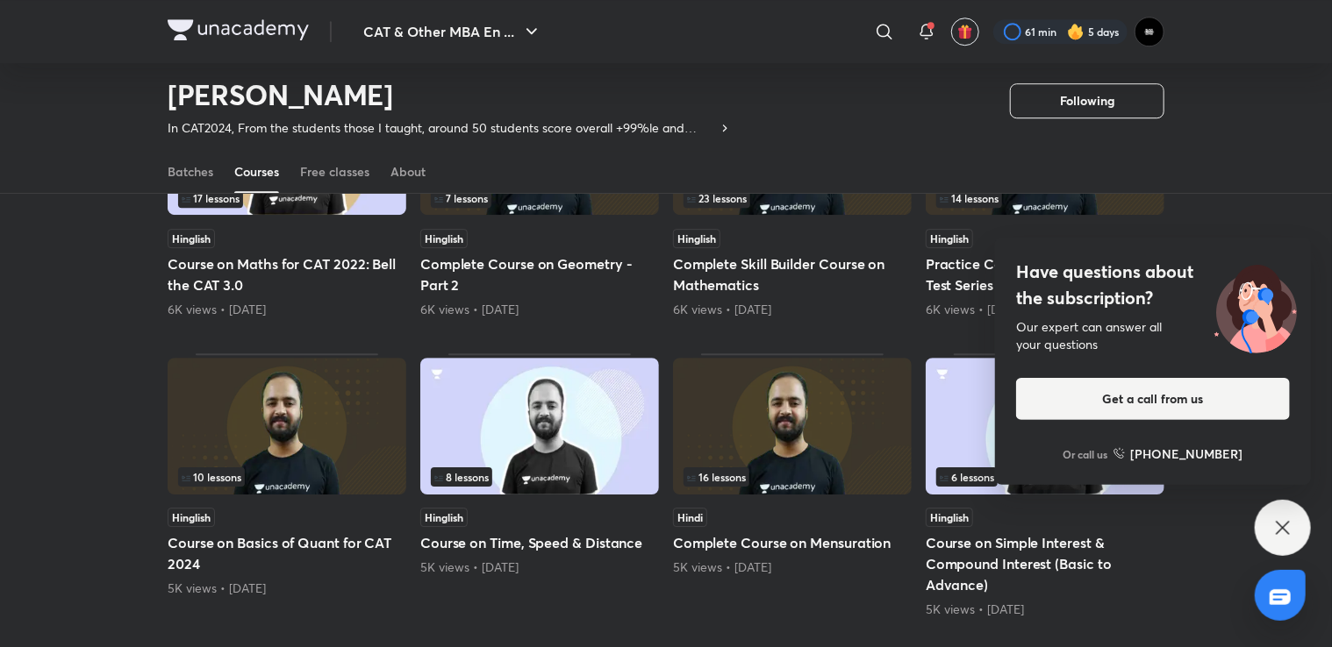
scroll to position [2356, 0]
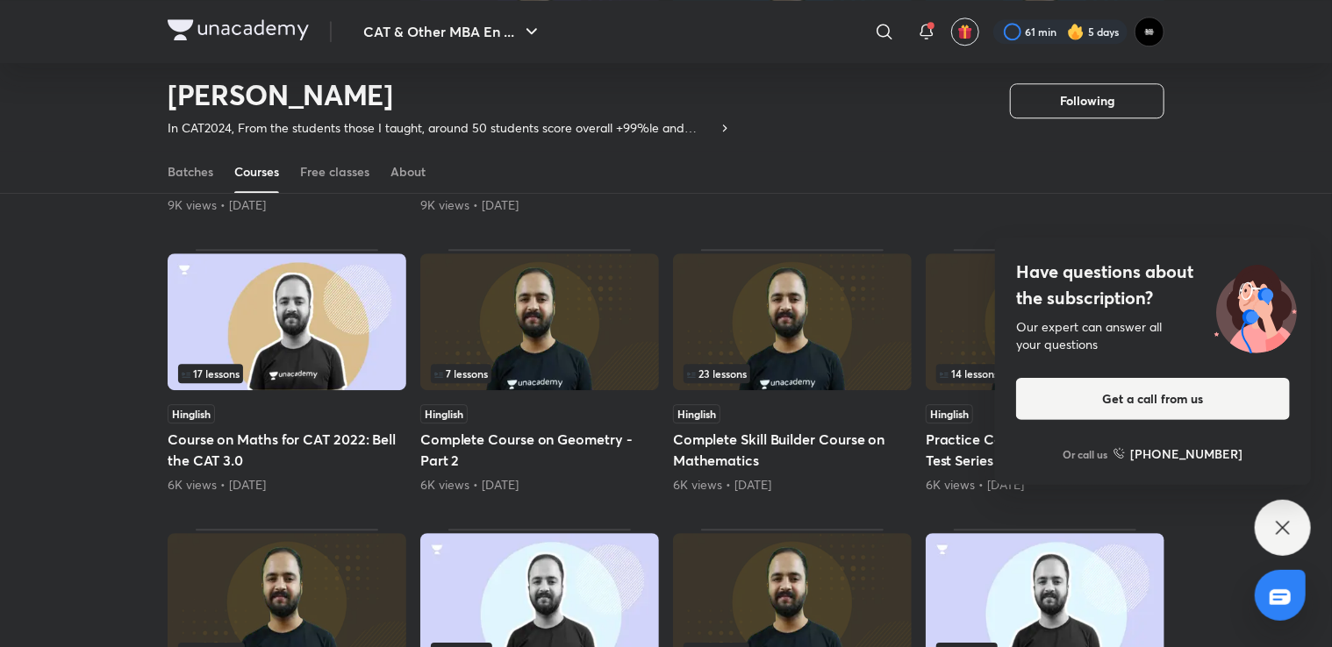
click at [1274, 536] on icon at bounding box center [1282, 528] width 21 height 21
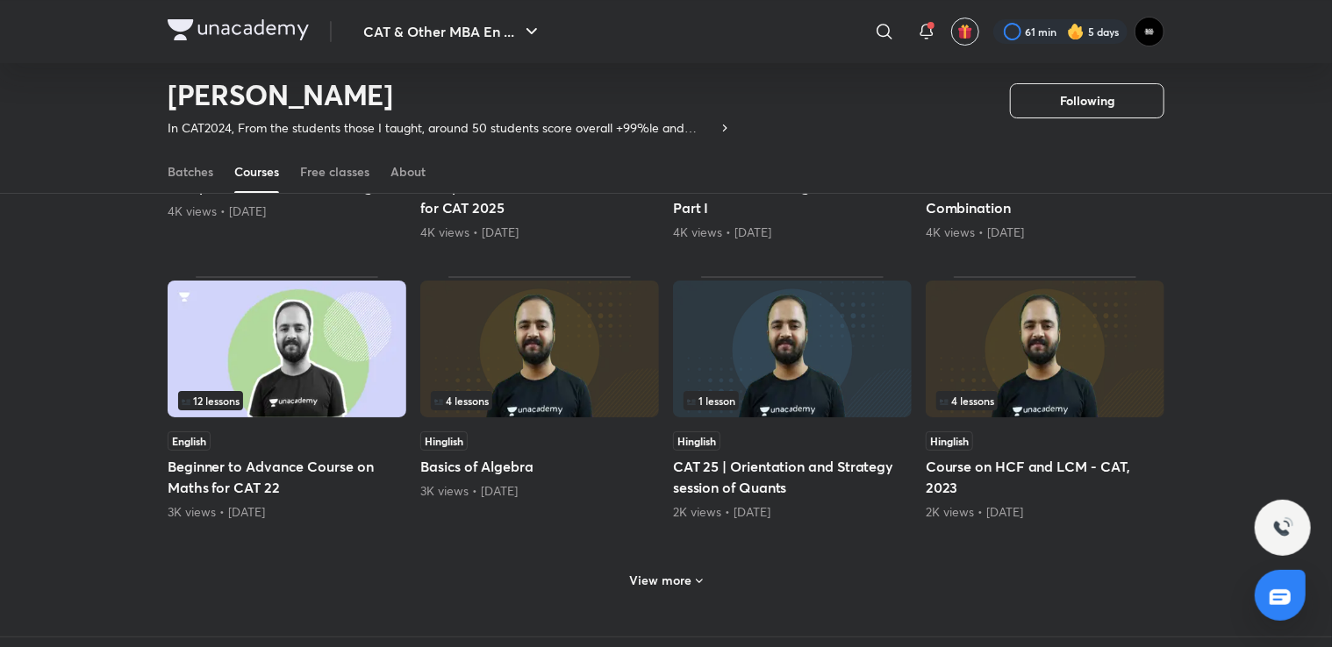
scroll to position [3233, 0]
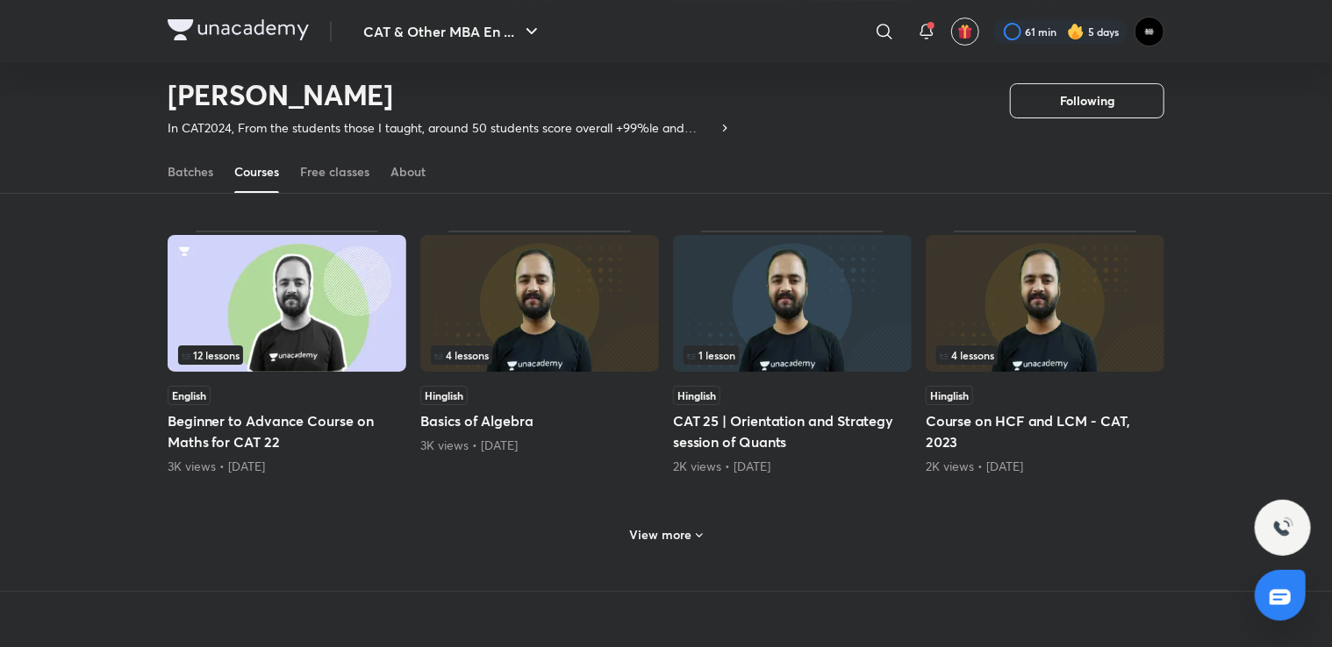
click at [682, 528] on h6 "View more" at bounding box center [661, 535] width 62 height 18
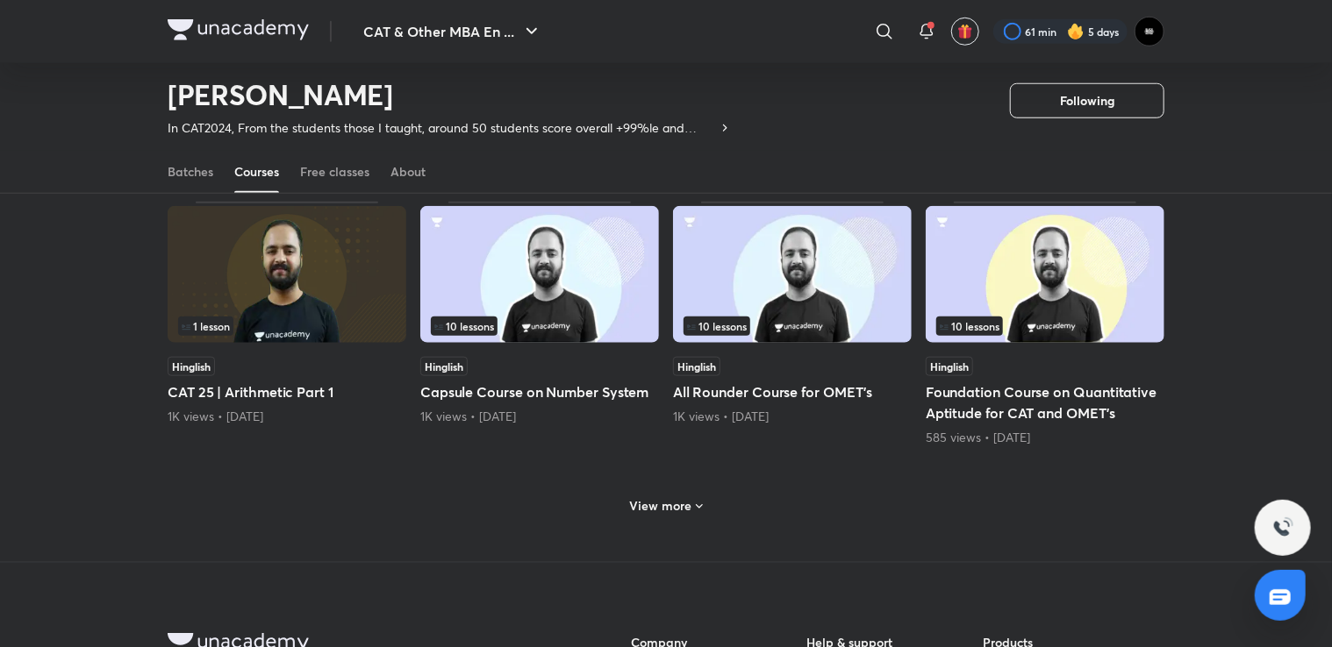
scroll to position [4111, 0]
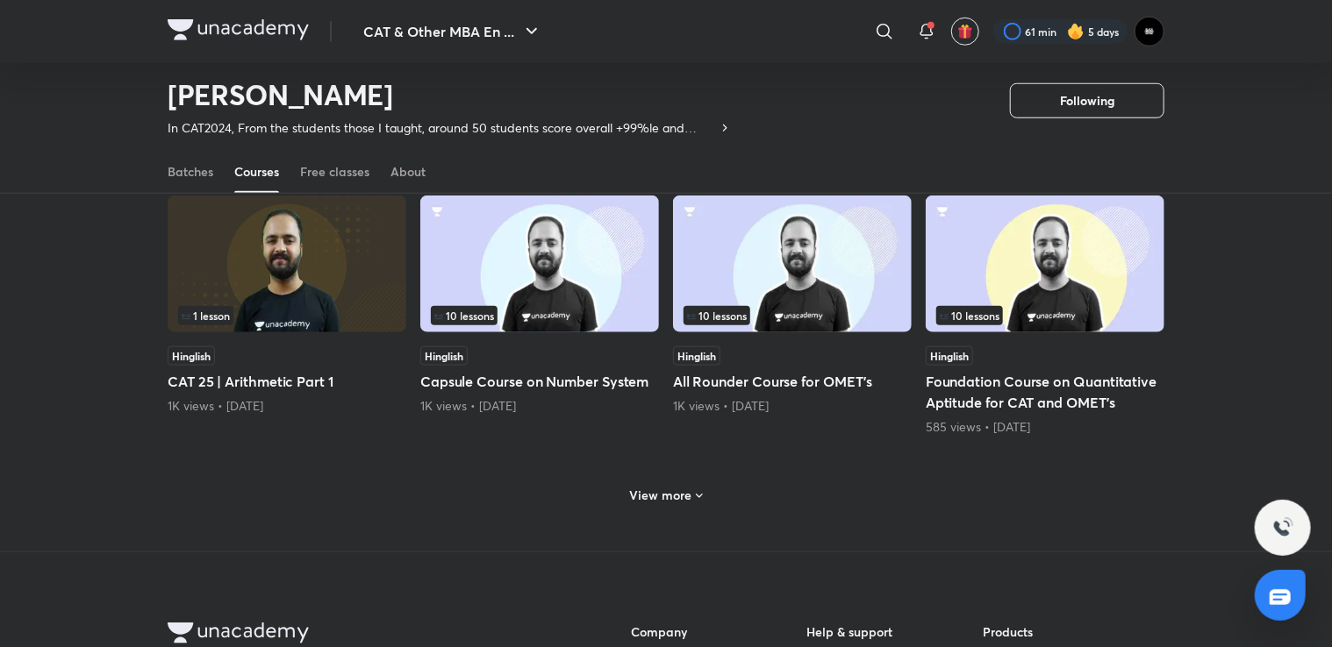
click at [671, 488] on h6 "View more" at bounding box center [661, 496] width 62 height 18
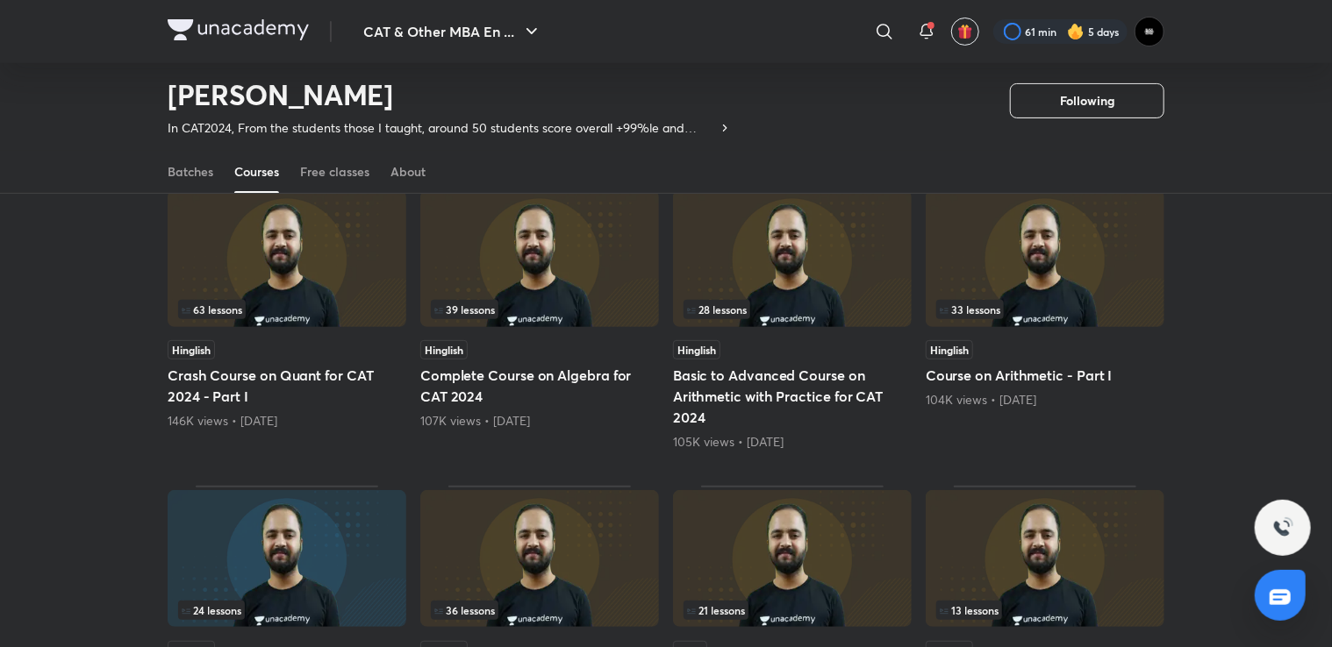
scroll to position [163, 0]
click at [549, 285] on img at bounding box center [539, 259] width 239 height 137
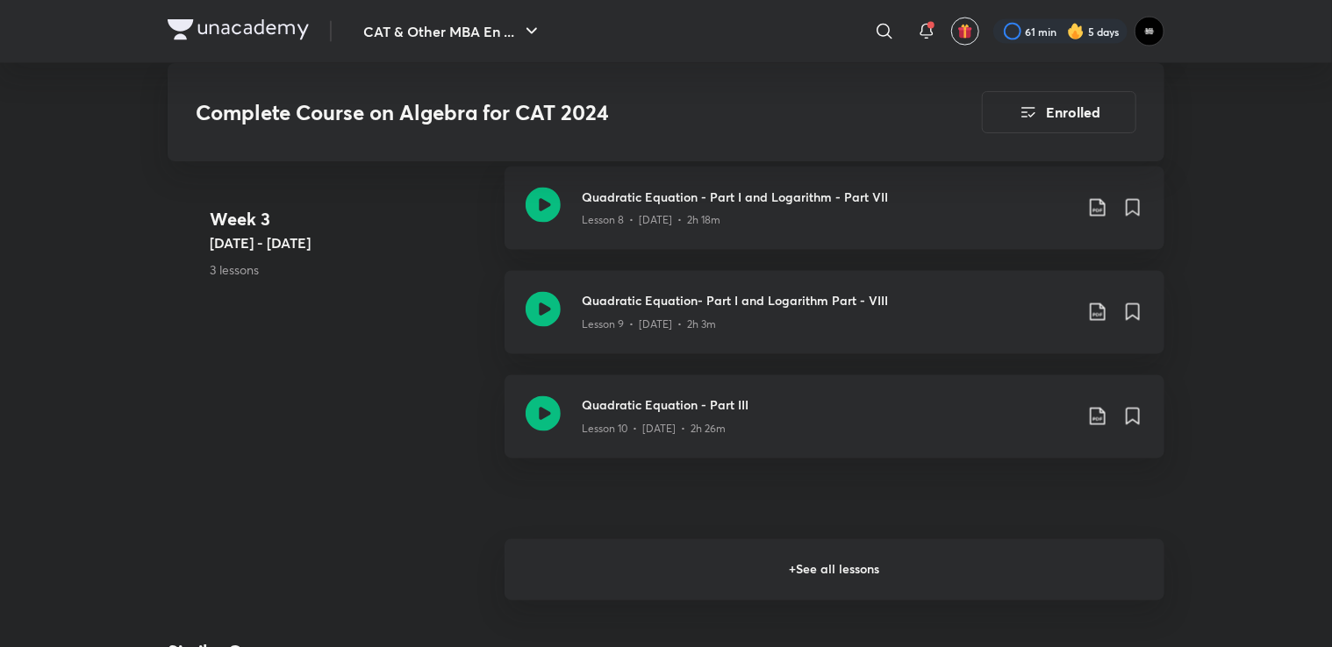
scroll to position [1491, 0]
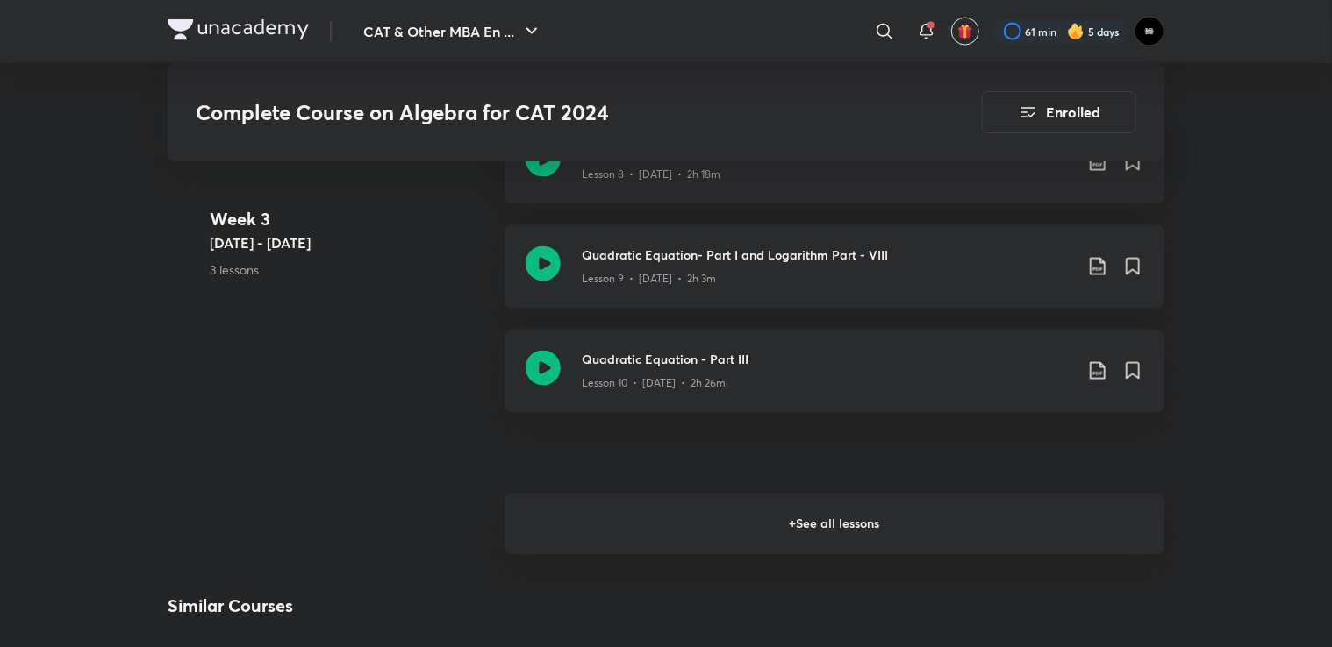
click at [831, 520] on h6 "+ See all lessons" at bounding box center [834, 524] width 660 height 61
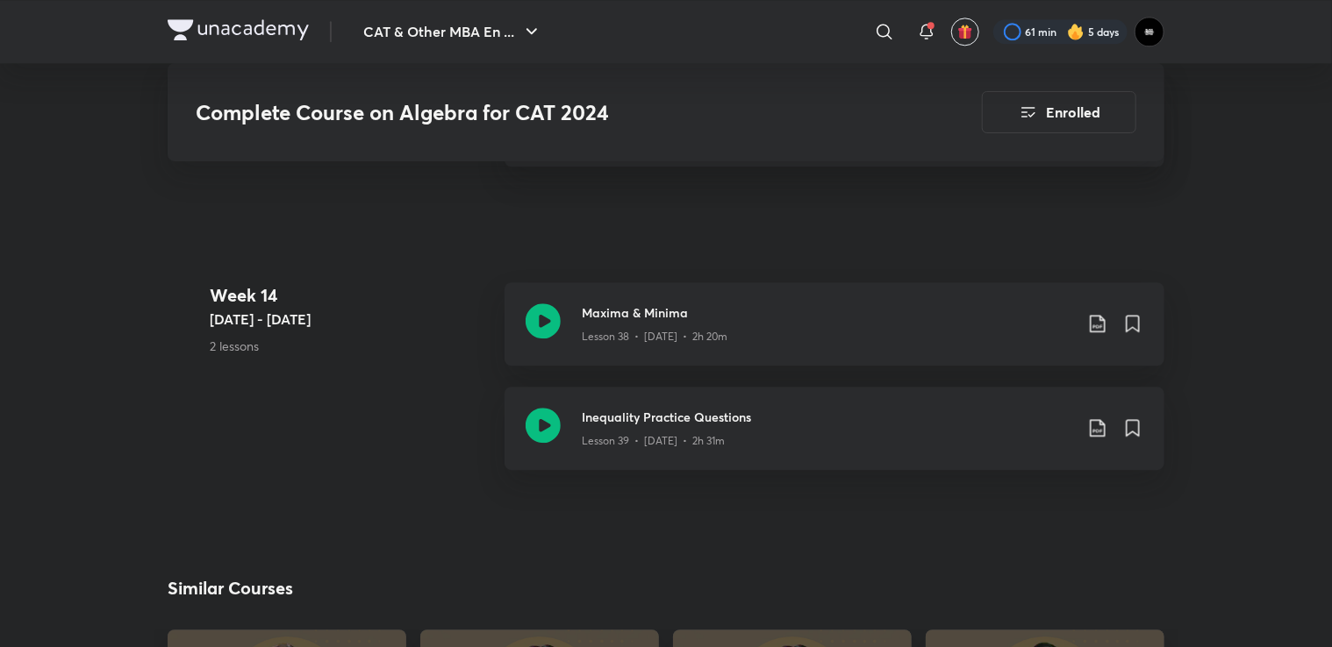
scroll to position [5526, 0]
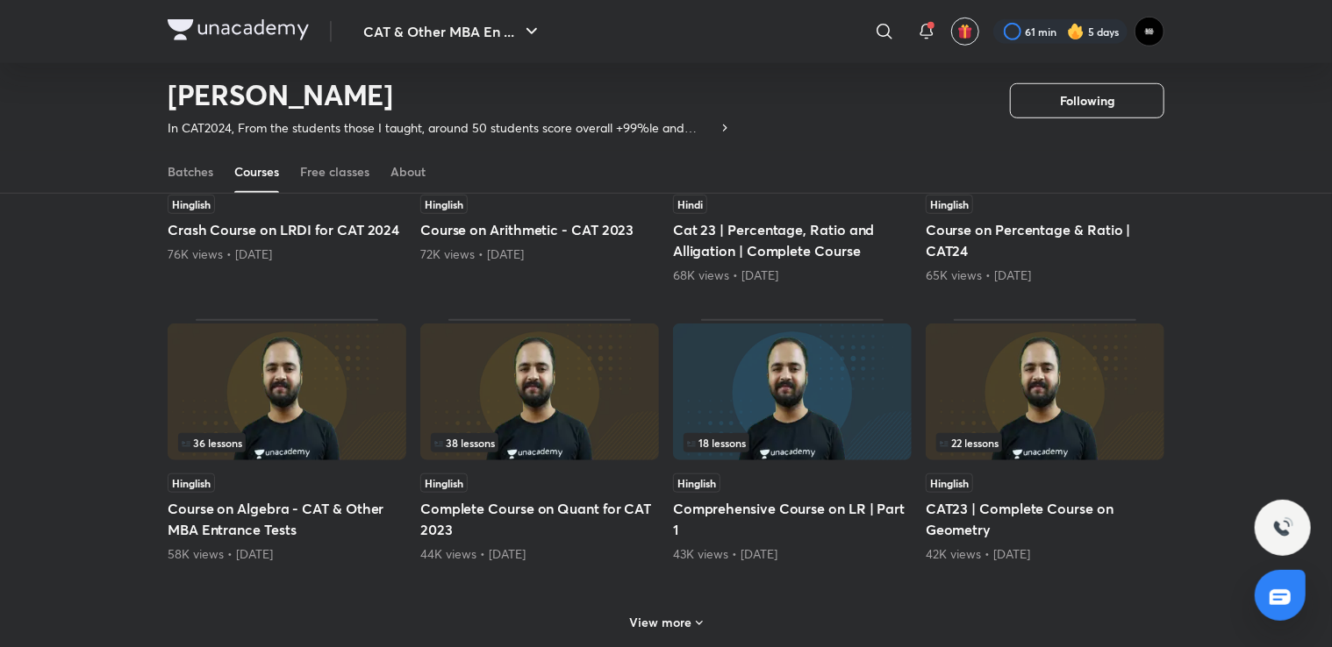
scroll to position [689, 0]
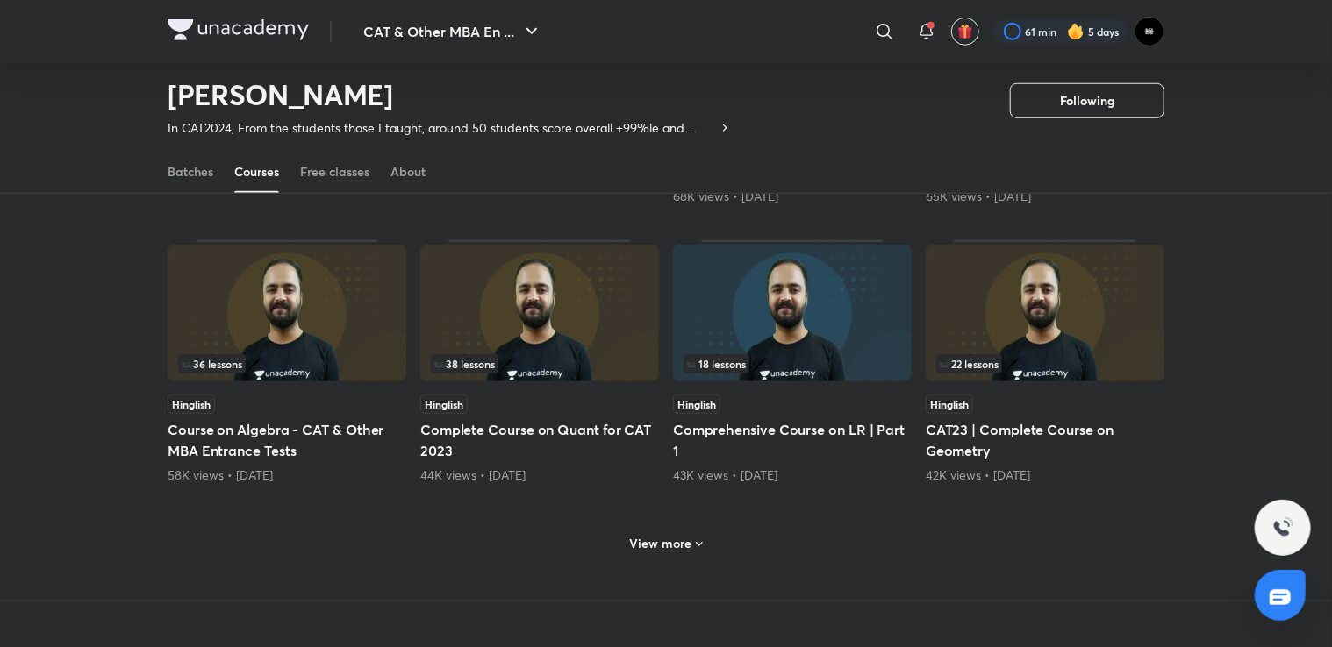
click at [669, 548] on h6 "View more" at bounding box center [661, 544] width 62 height 18
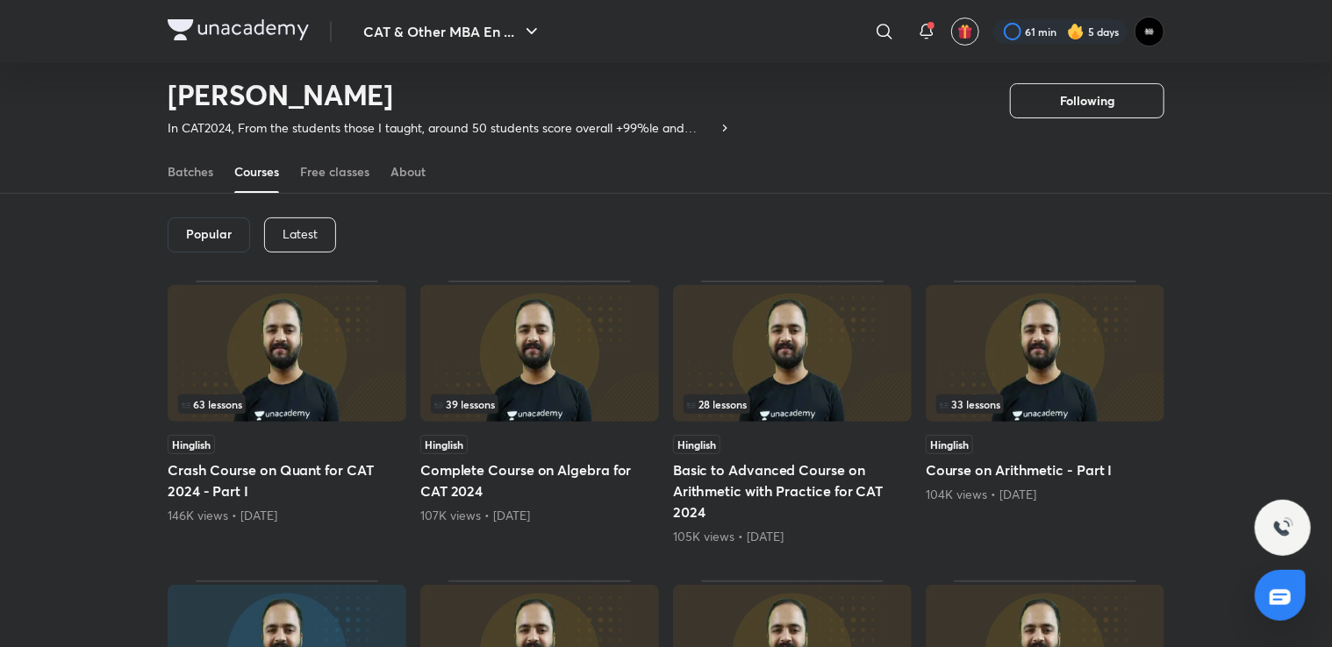
scroll to position [0, 0]
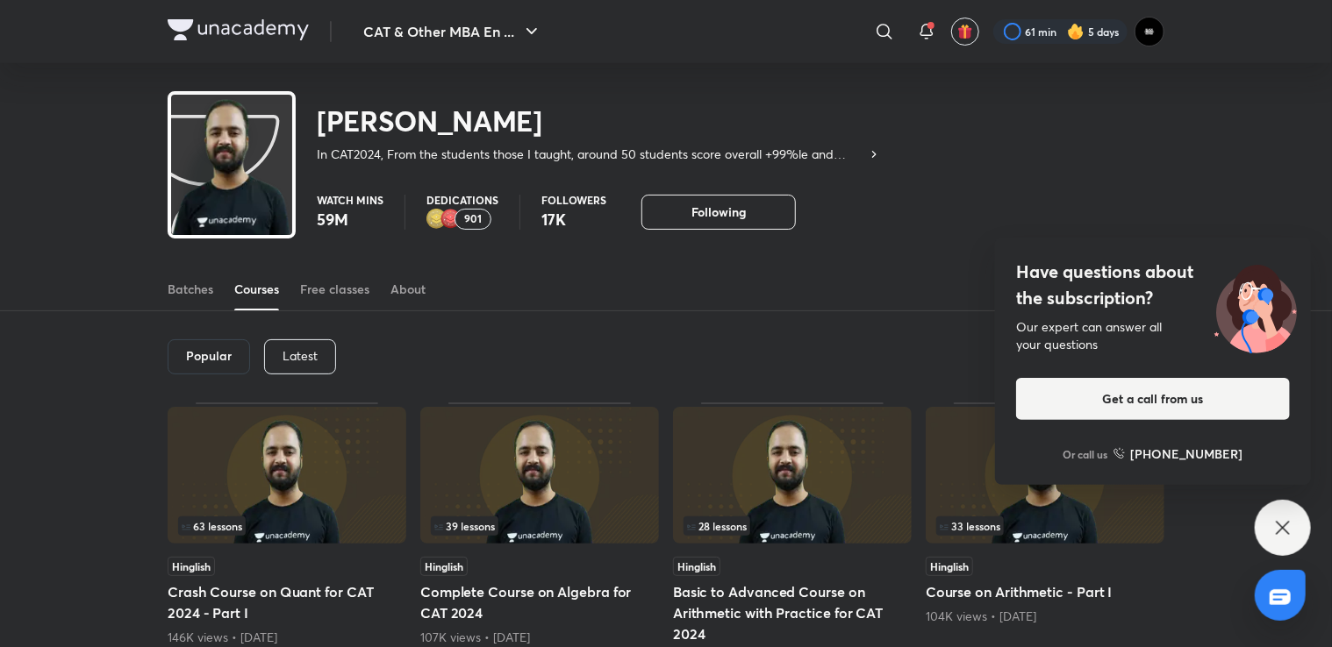
click at [1283, 522] on icon at bounding box center [1282, 528] width 21 height 21
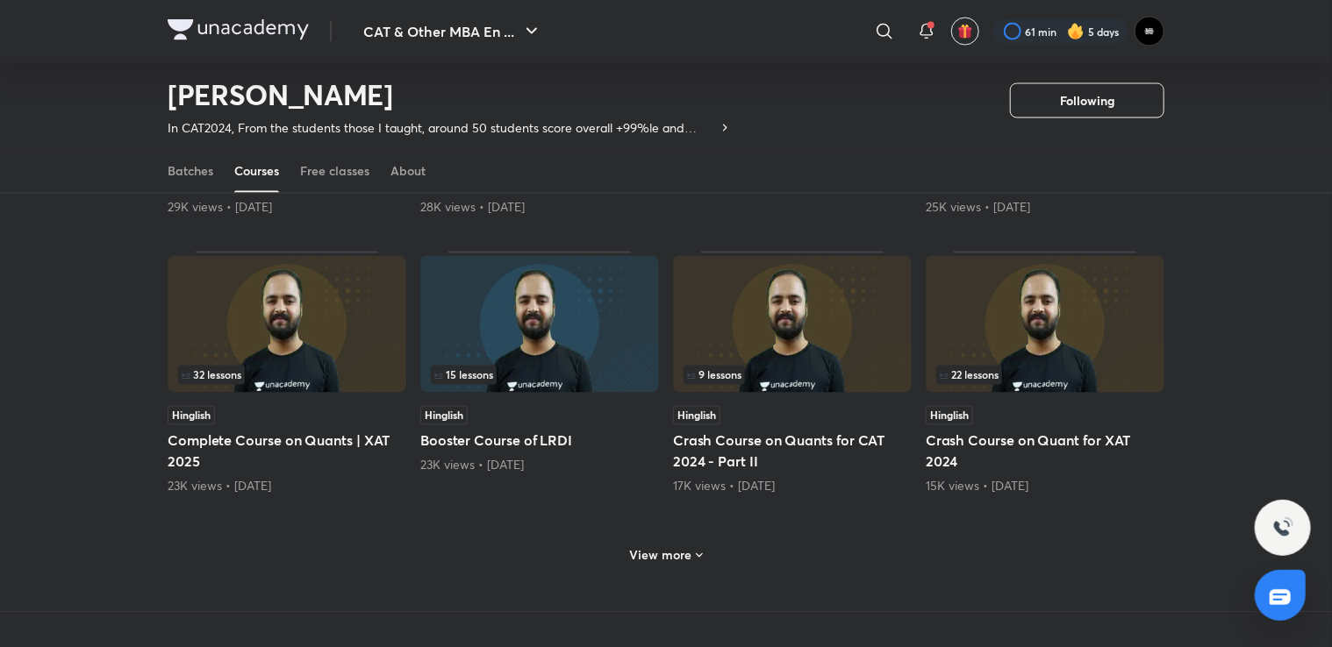
scroll to position [1567, 0]
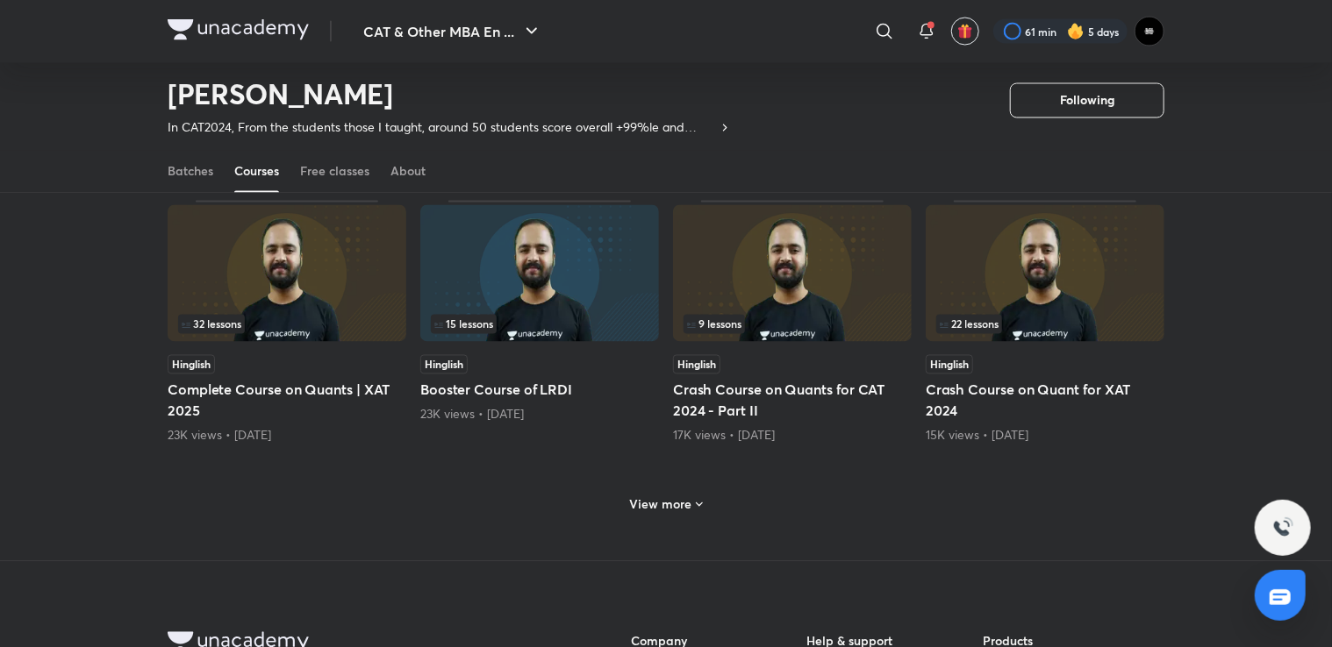
click at [668, 500] on h6 "View more" at bounding box center [661, 505] width 62 height 18
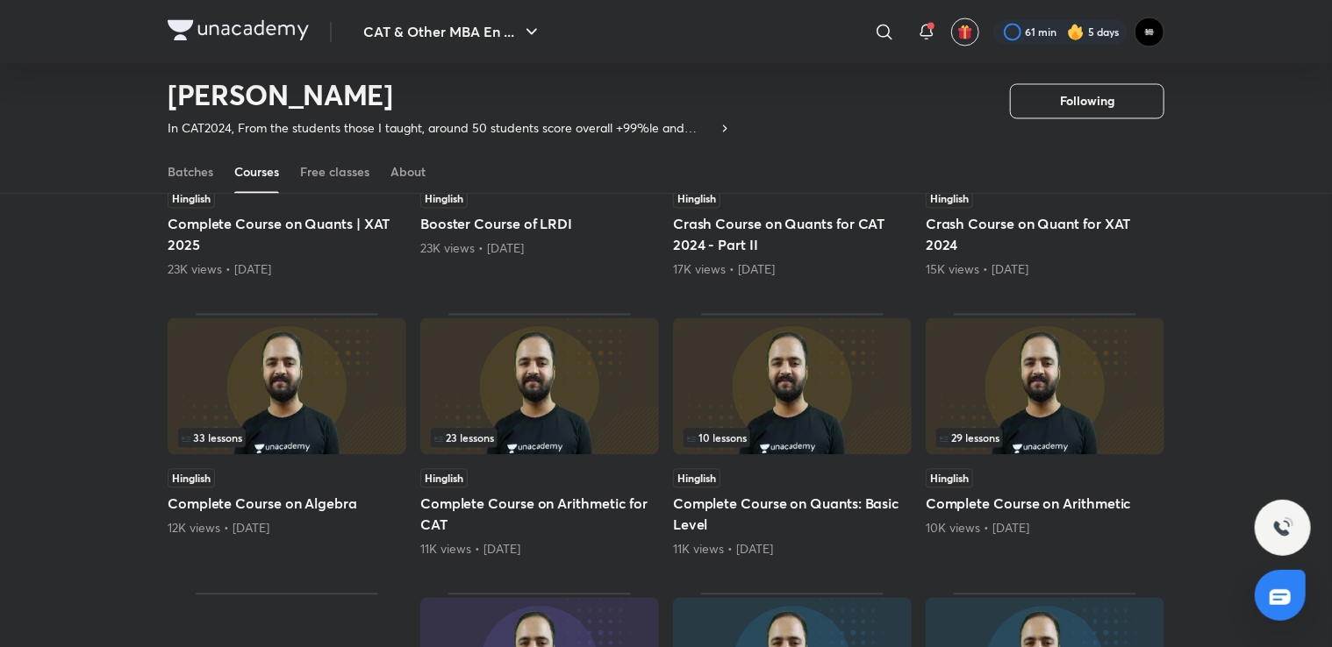
scroll to position [1742, 0]
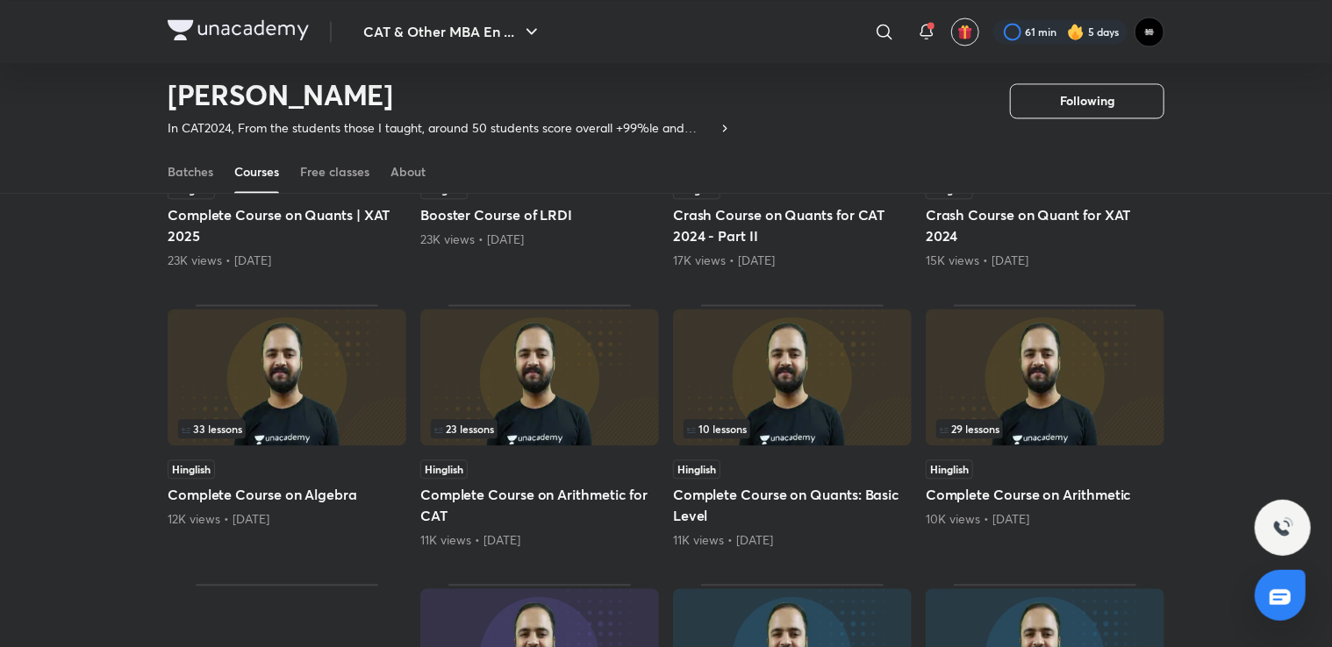
click at [991, 369] on img at bounding box center [1044, 377] width 239 height 137
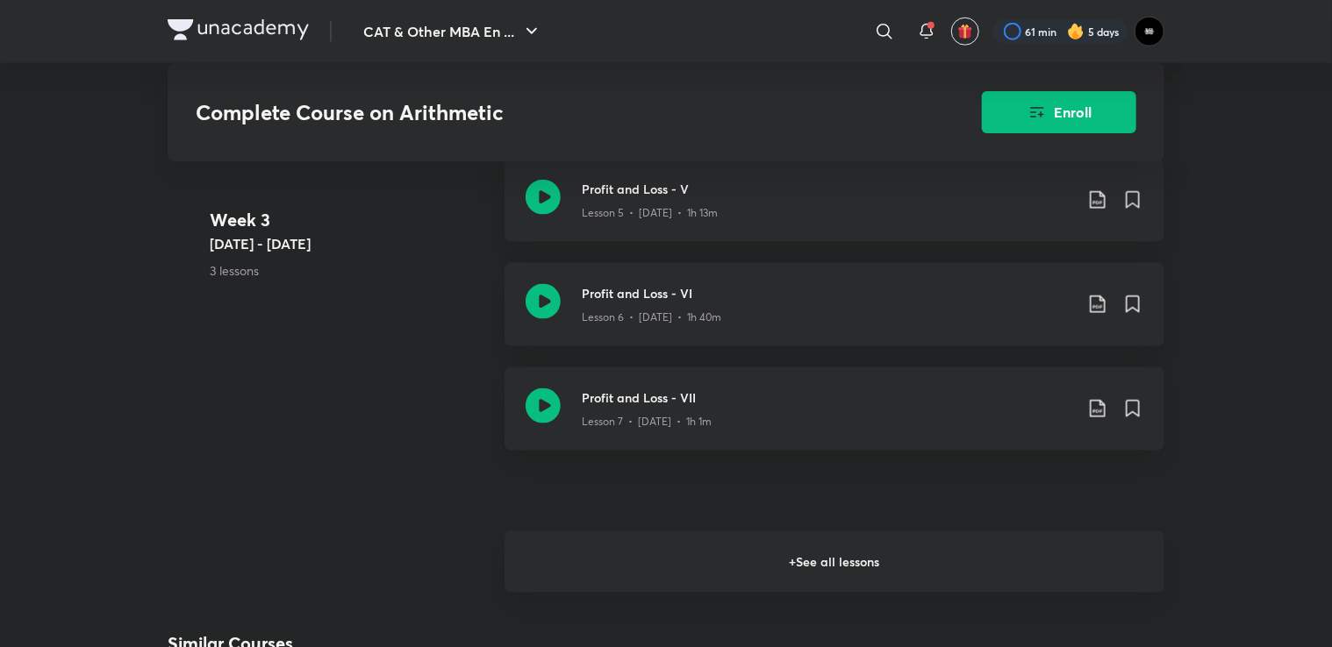
scroll to position [1228, 0]
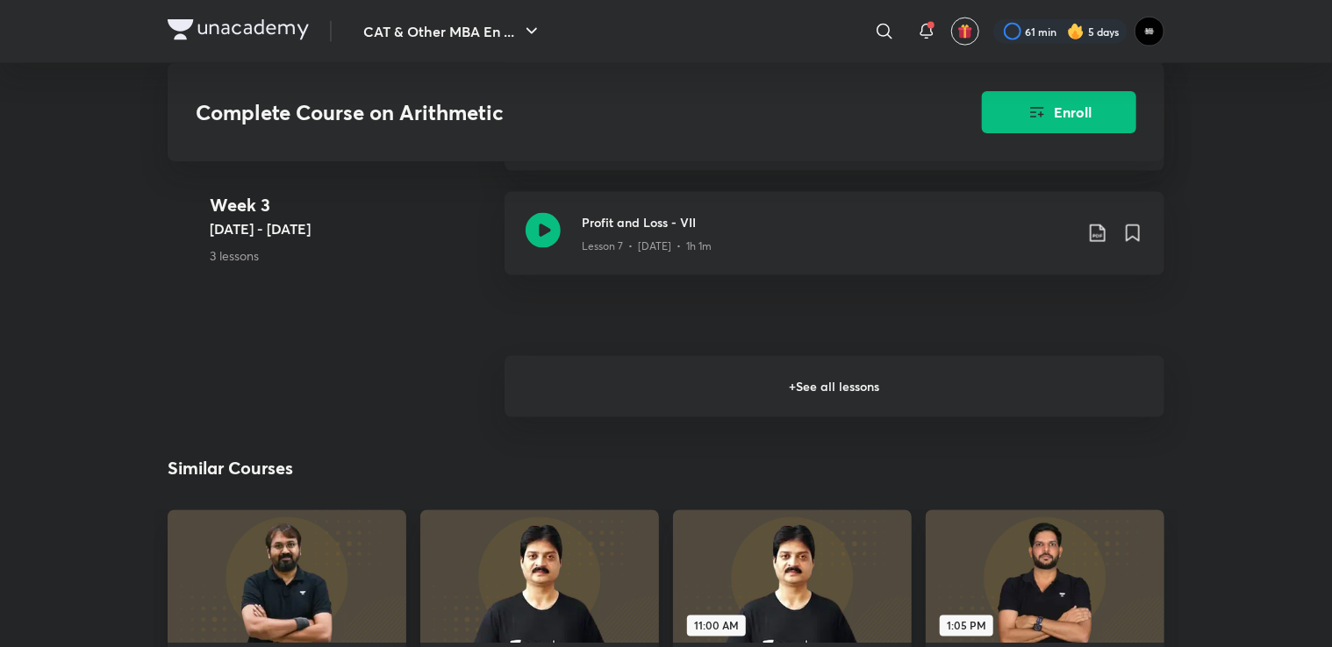
click at [751, 405] on h6 "+ See all lessons" at bounding box center [834, 386] width 660 height 61
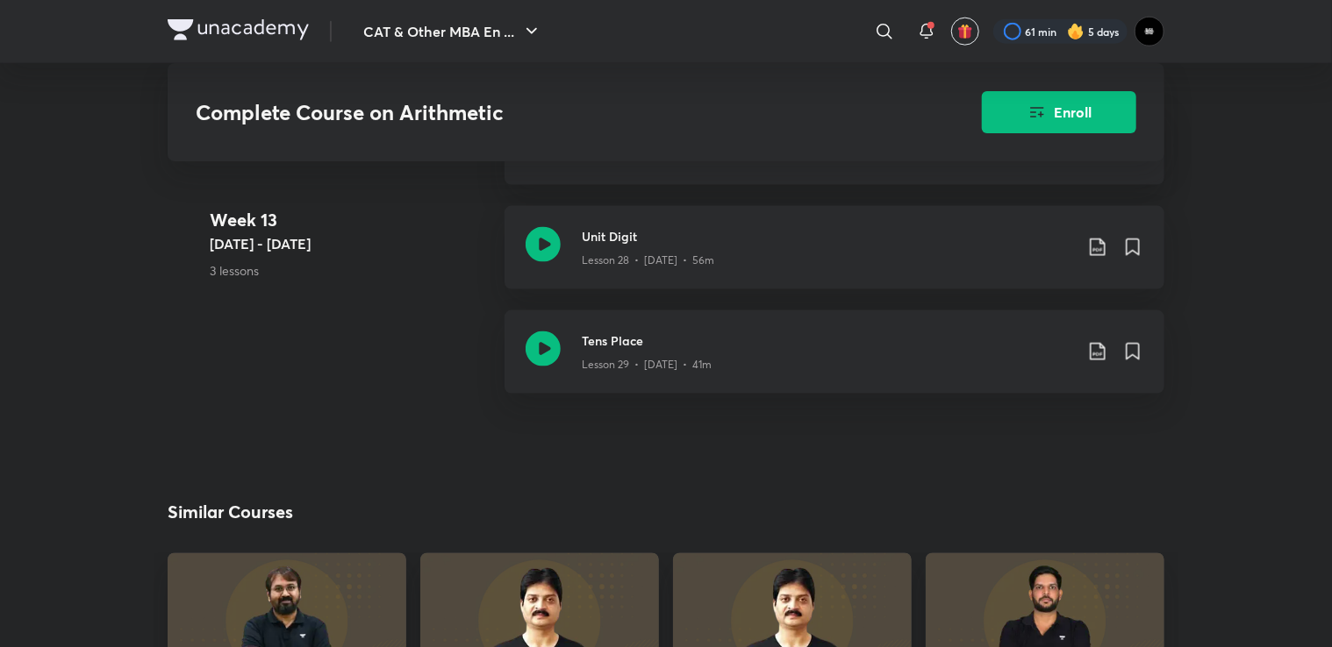
scroll to position [4474, 0]
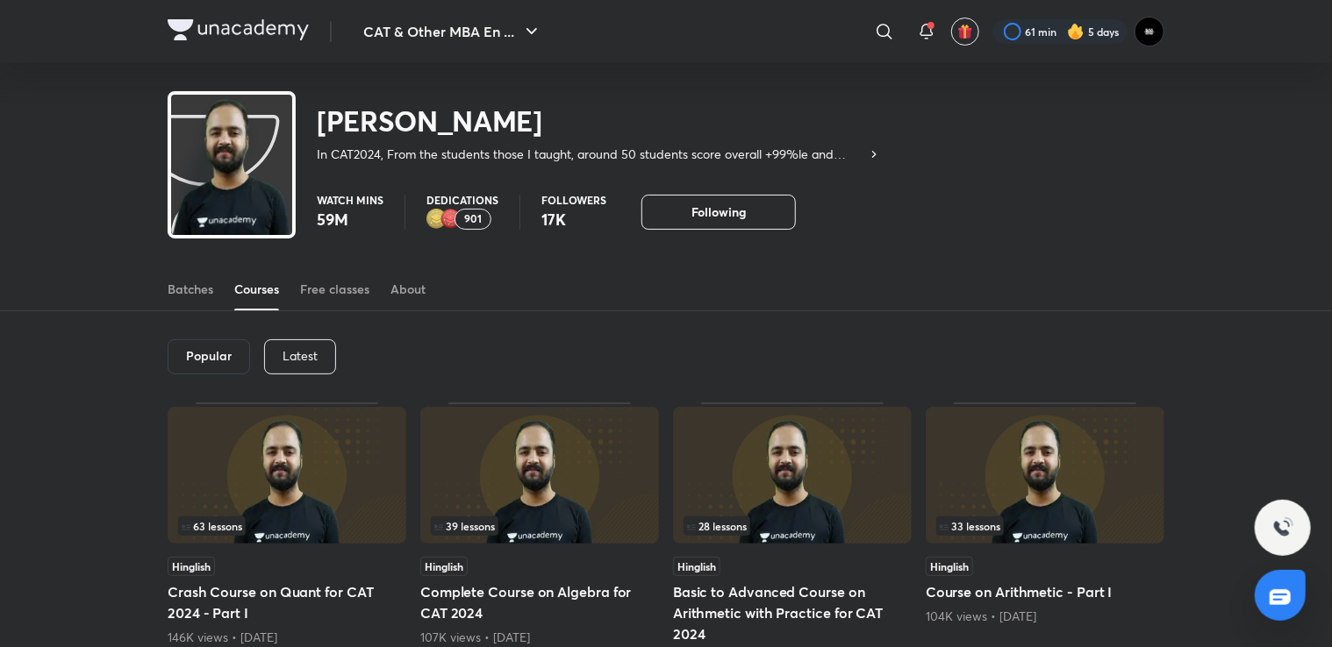
click at [979, 479] on img at bounding box center [1044, 475] width 239 height 137
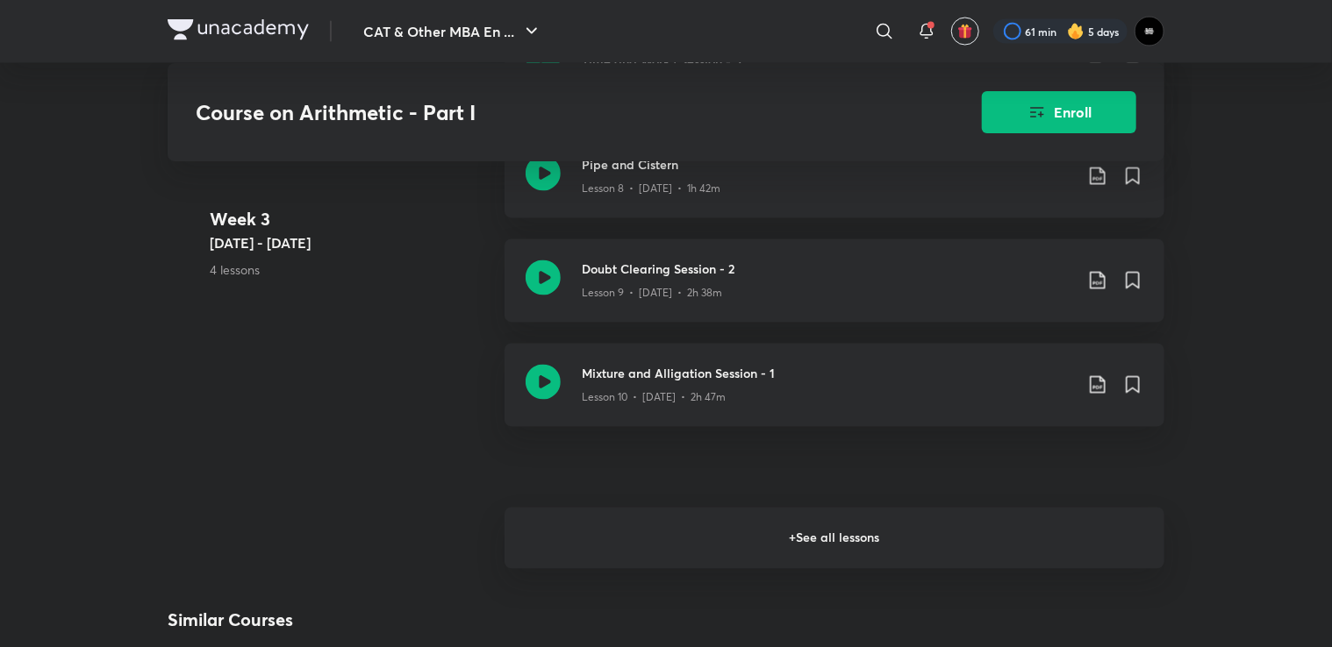
scroll to position [1579, 0]
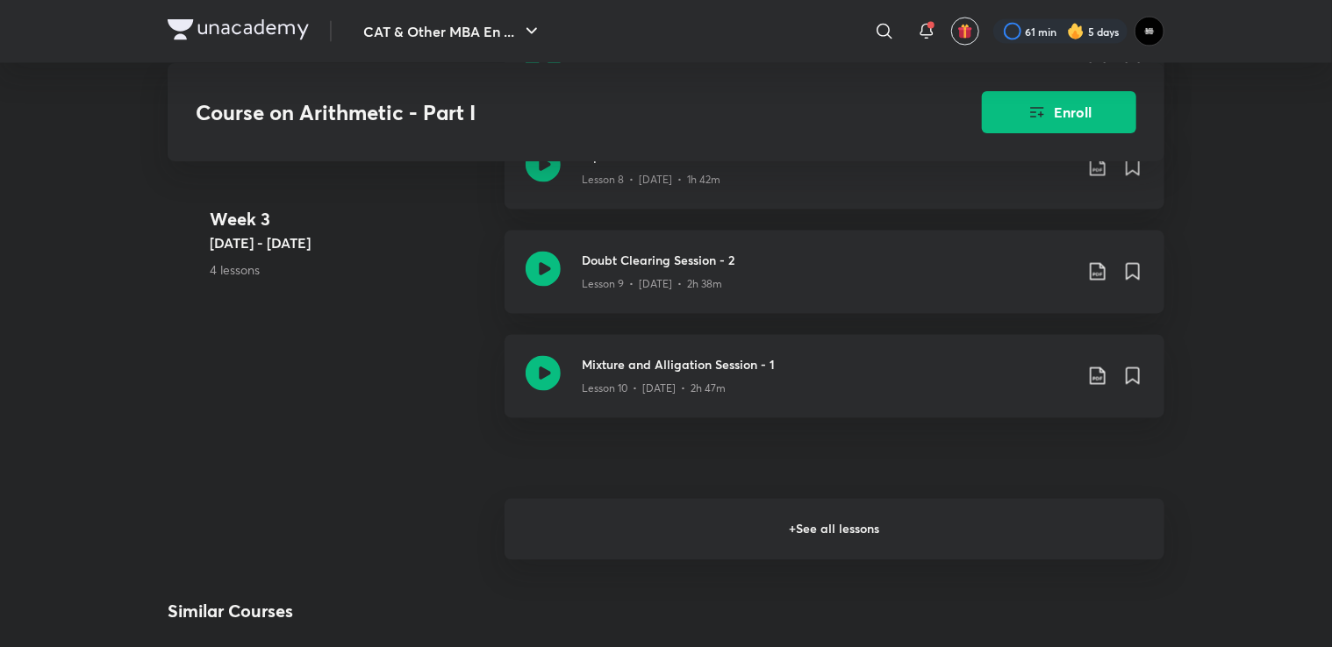
click at [713, 525] on h6 "+ See all lessons" at bounding box center [834, 529] width 660 height 61
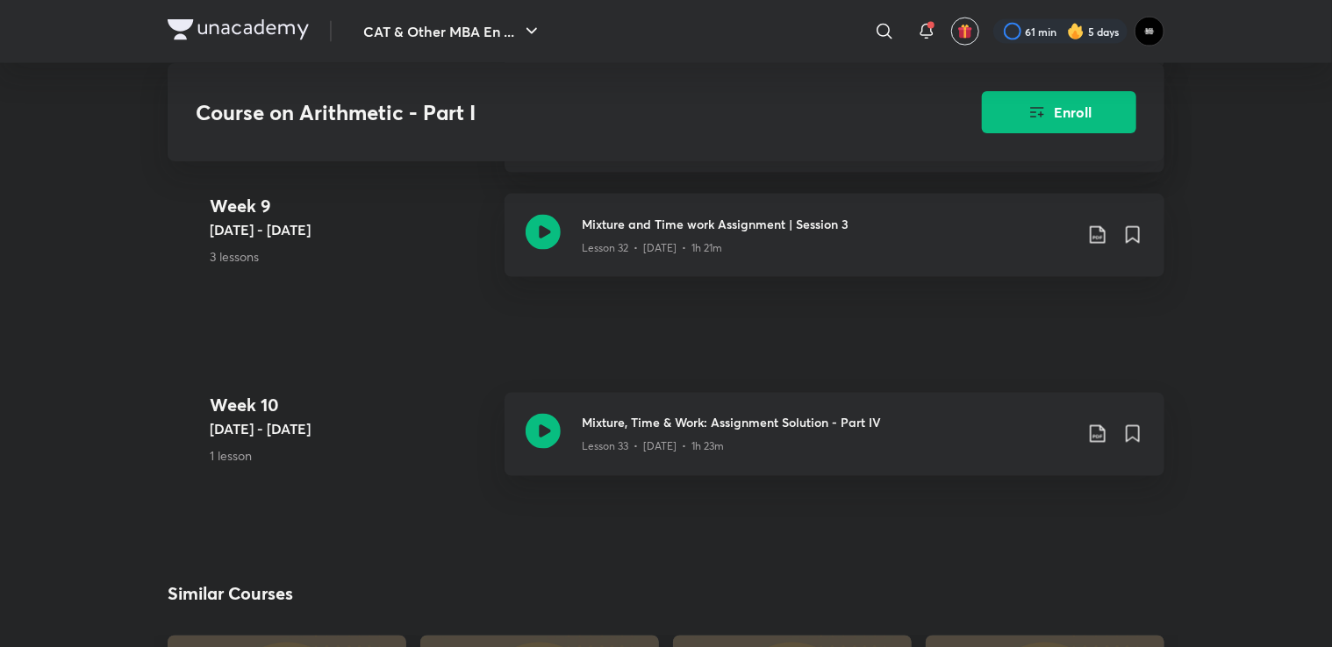
scroll to position [4649, 0]
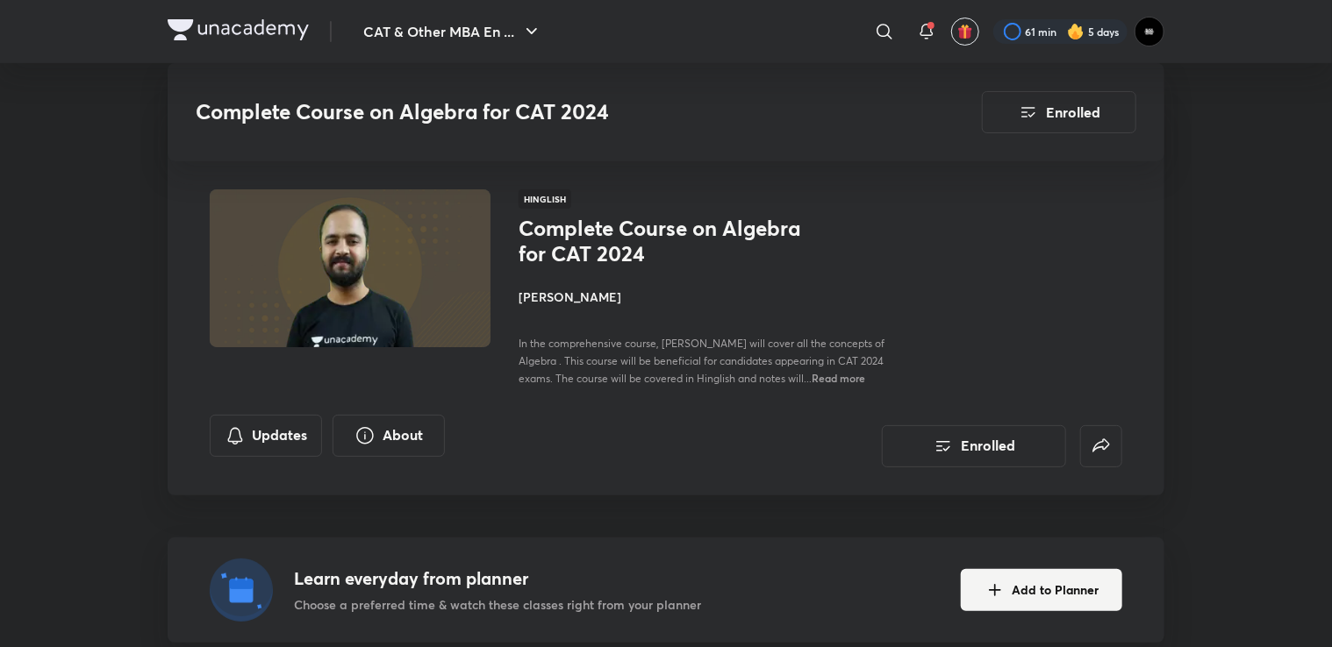
scroll to position [2415, 0]
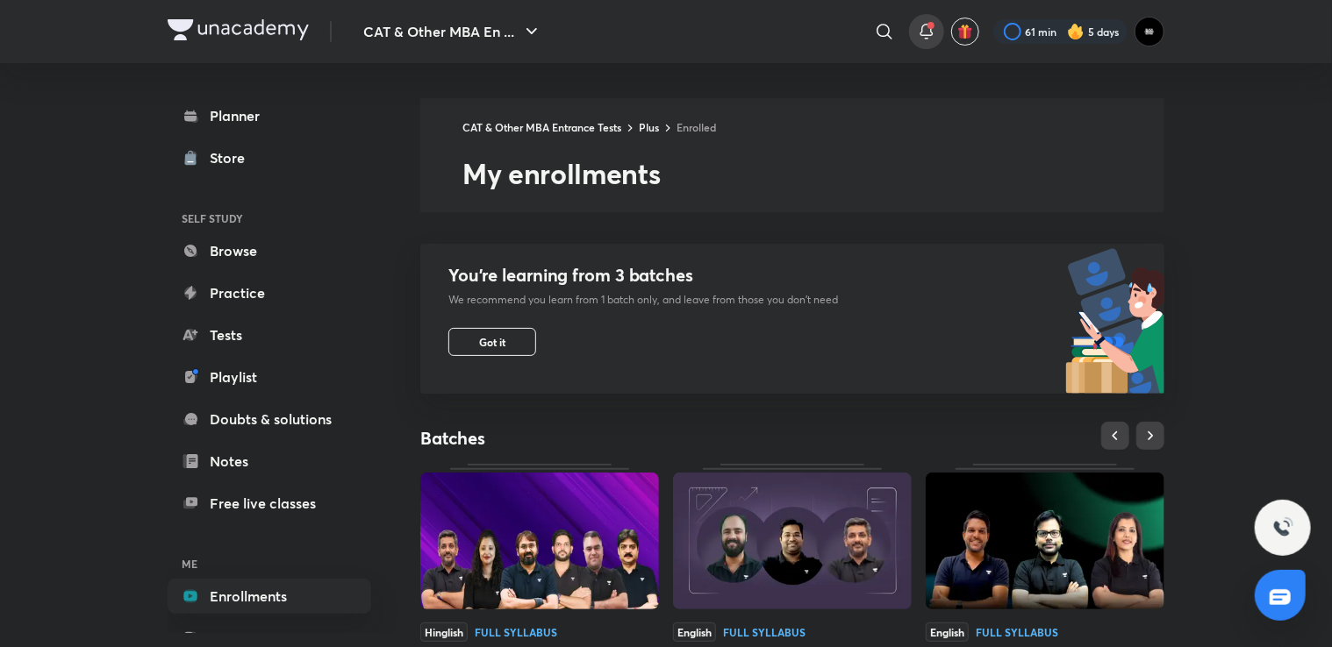
click at [929, 24] on span at bounding box center [930, 25] width 7 height 7
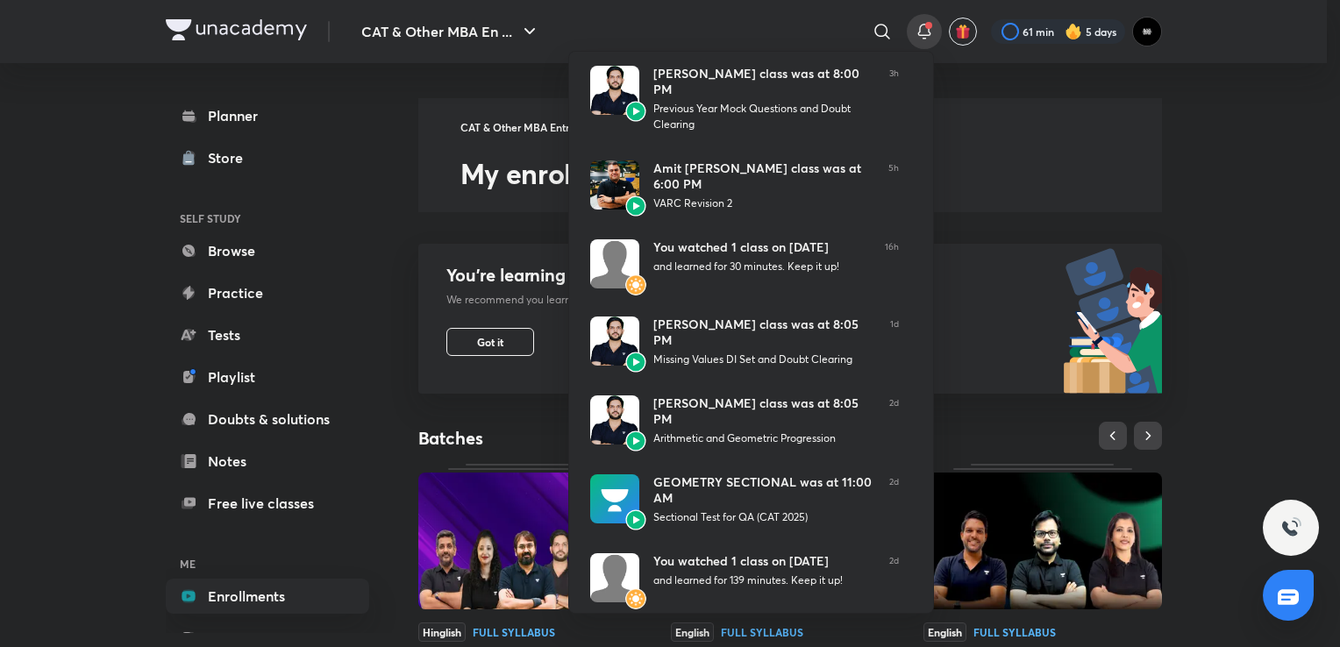
click at [925, 23] on div at bounding box center [670, 323] width 1340 height 647
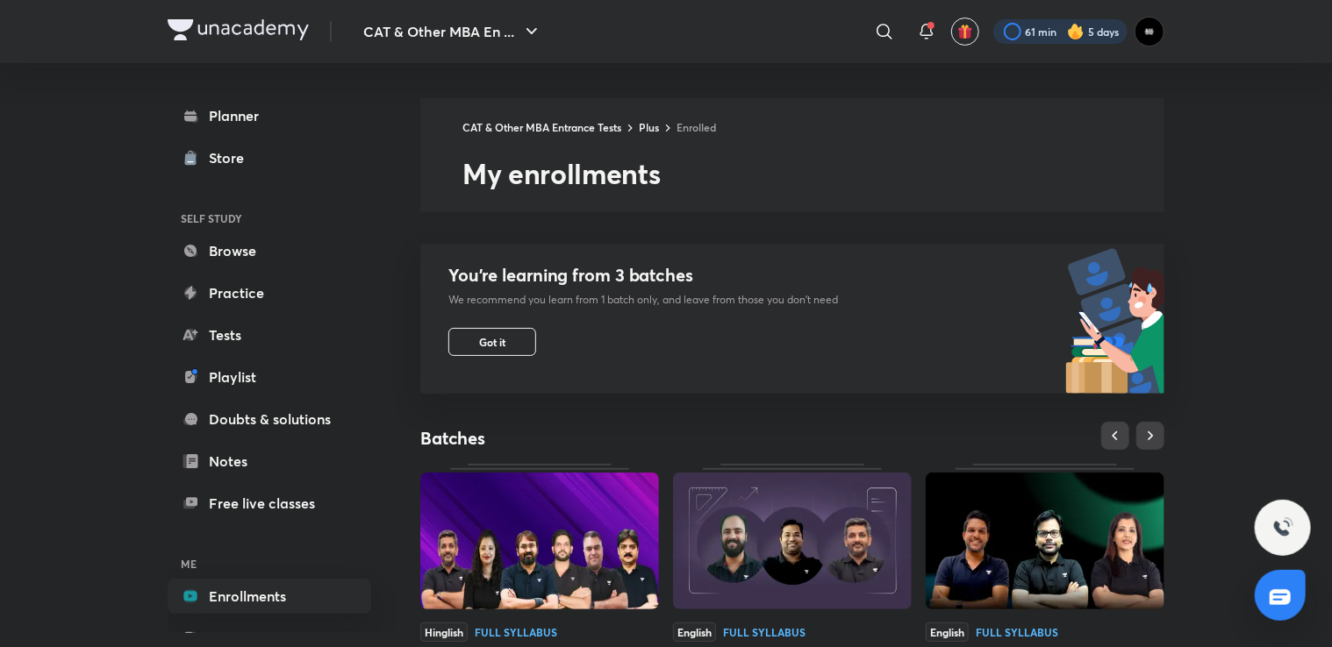
click at [1061, 28] on div at bounding box center [1060, 31] width 134 height 25
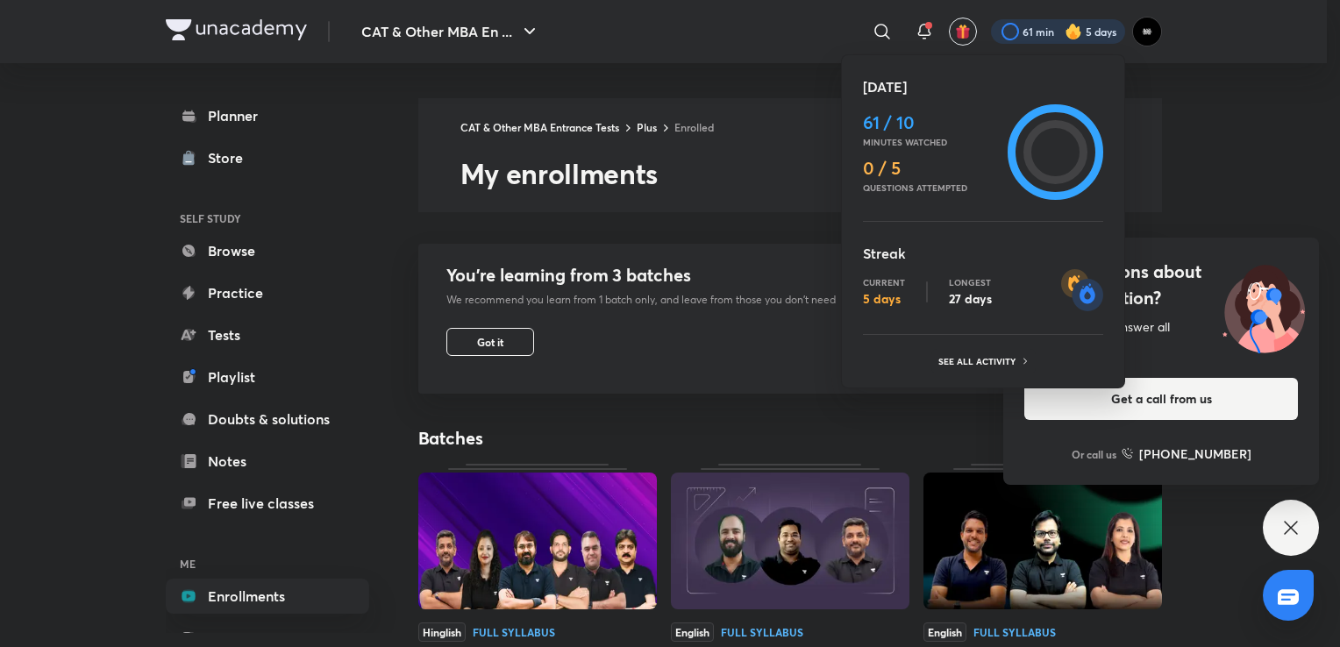
click at [1287, 529] on div at bounding box center [670, 323] width 1340 height 647
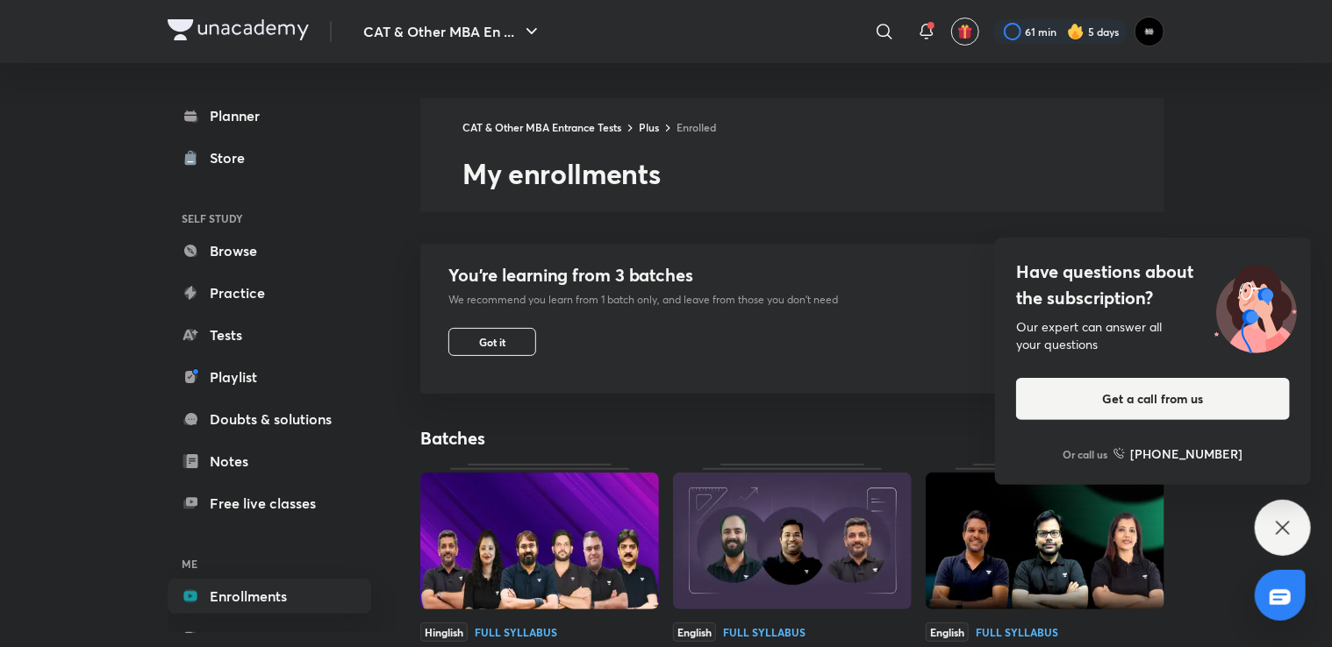
click at [1277, 507] on div "Have questions about the subscription? Our expert can answer all your questions…" at bounding box center [1282, 528] width 56 height 56
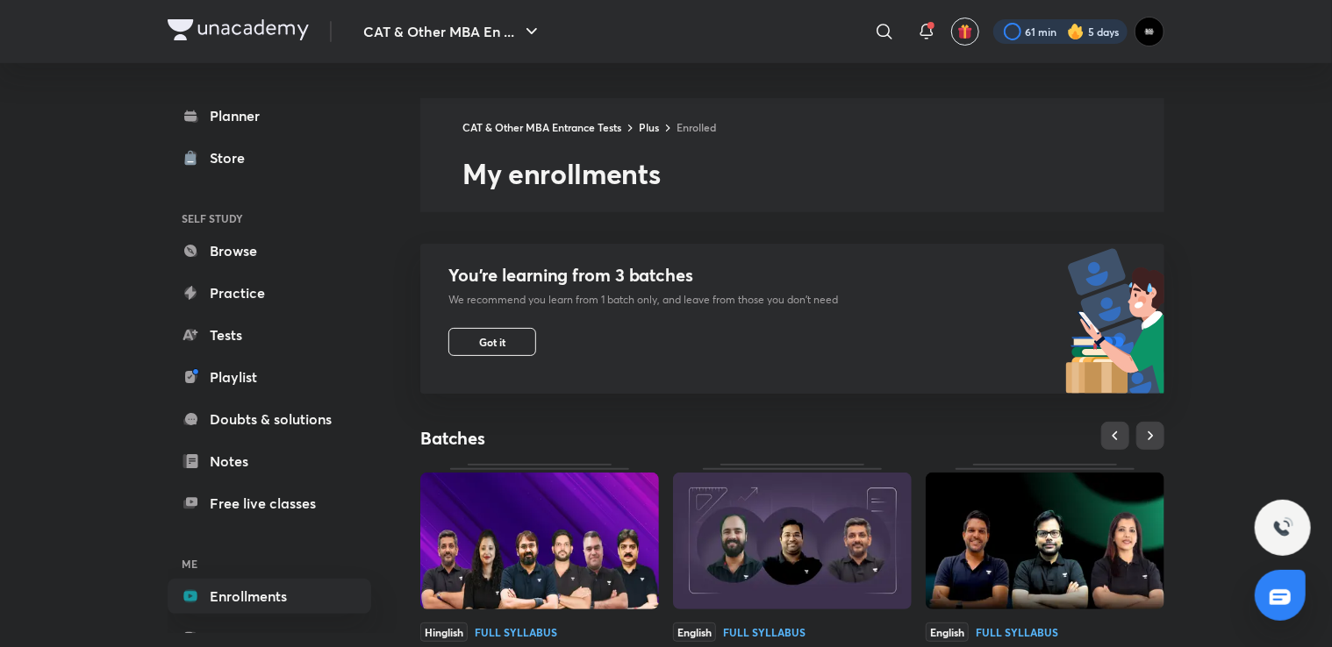
click at [1032, 34] on div at bounding box center [1060, 31] width 134 height 25
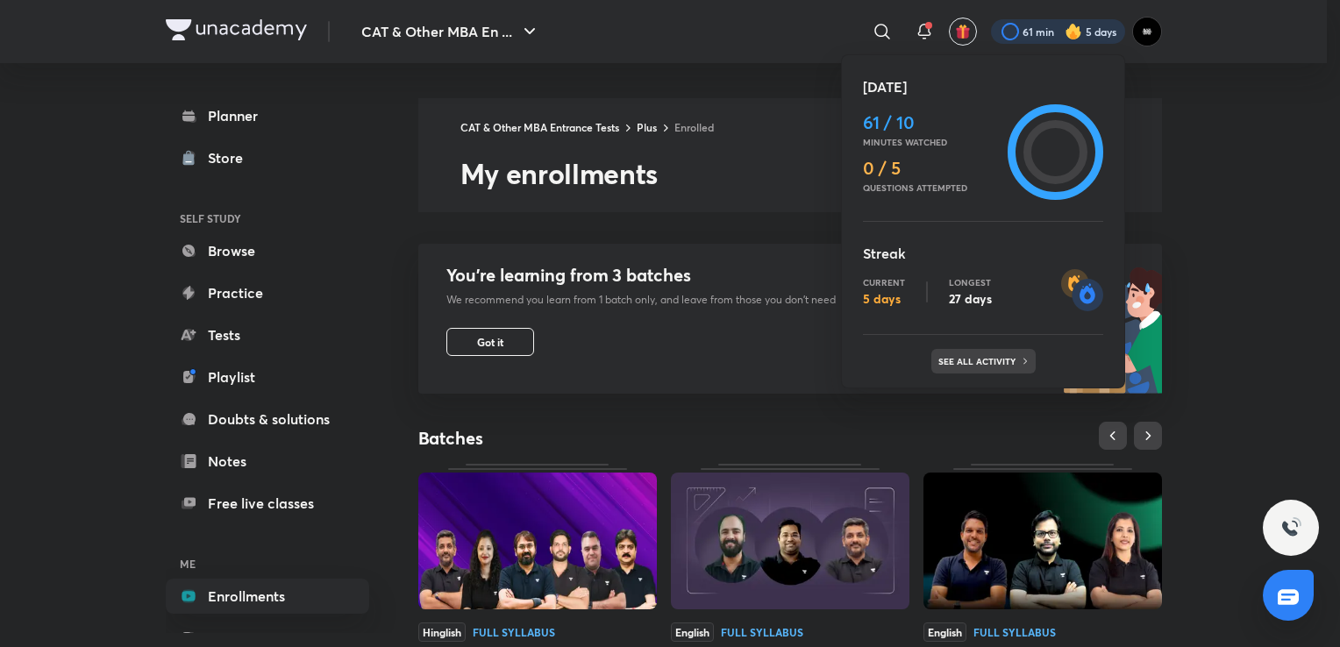
click at [984, 356] on p "See all activity" at bounding box center [980, 361] width 82 height 11
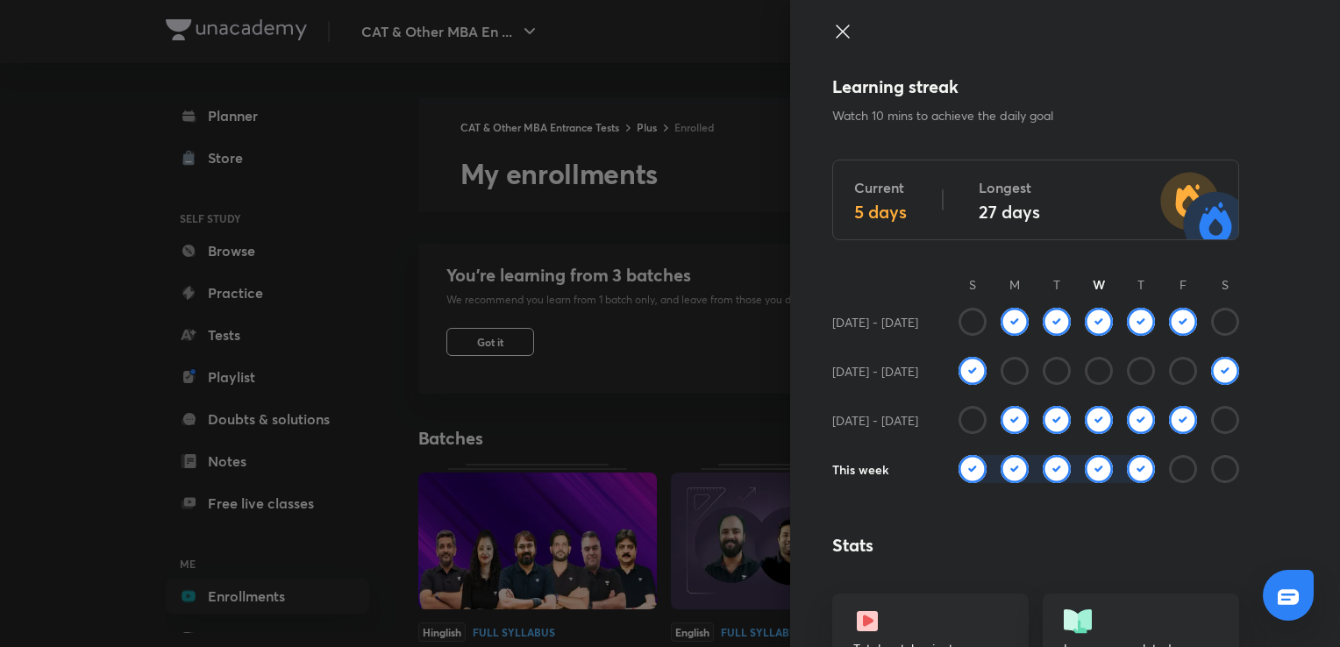
click at [653, 35] on div at bounding box center [670, 323] width 1340 height 647
